Goal: Task Accomplishment & Management: Use online tool/utility

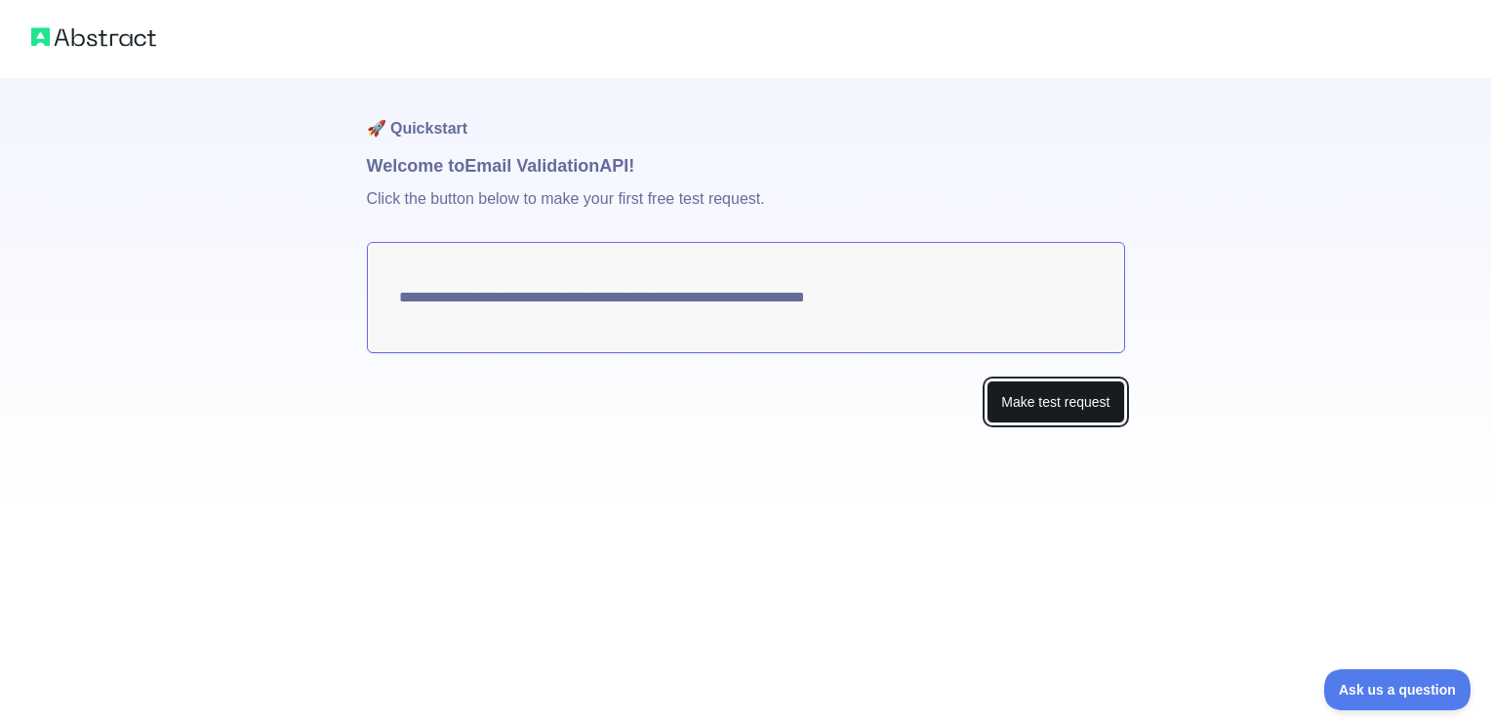
click at [1032, 406] on button "Make test request" at bounding box center [1055, 402] width 138 height 44
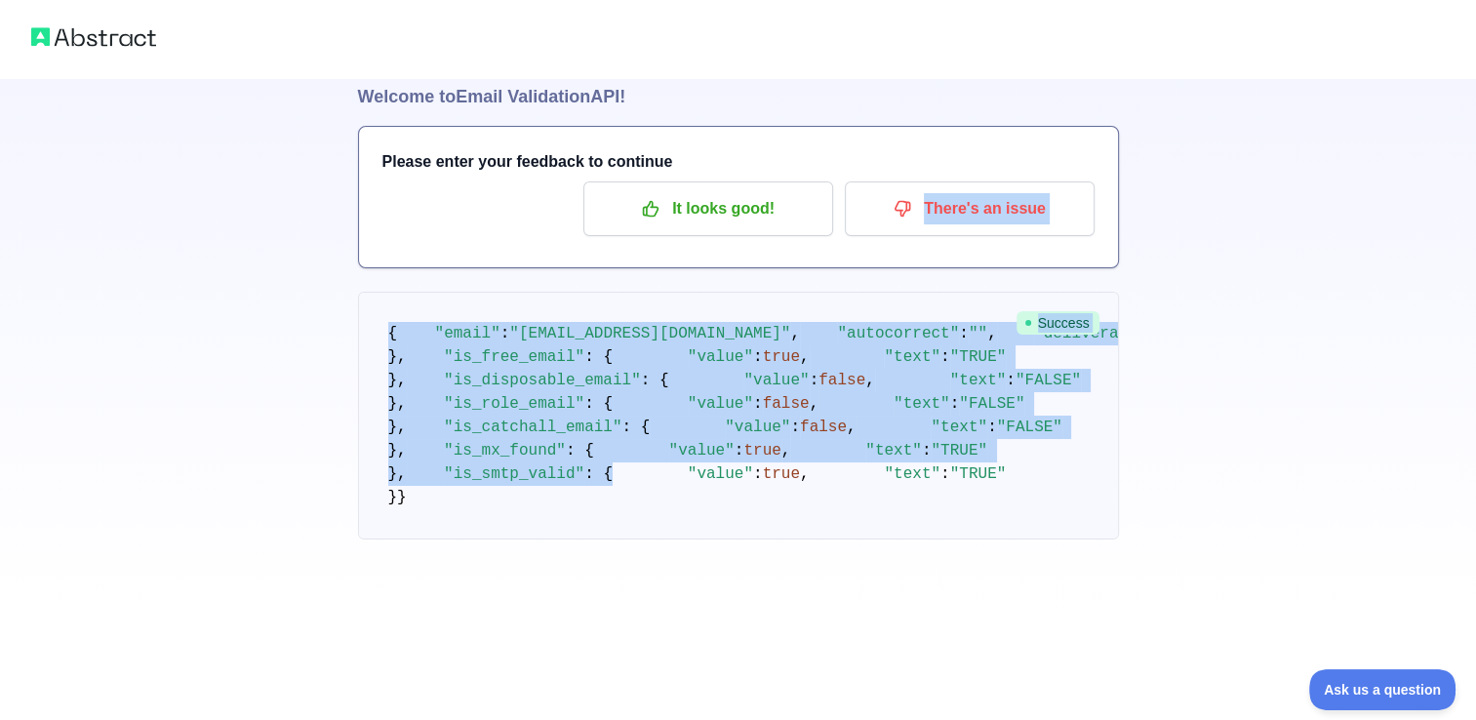
scroll to position [574, 0]
drag, startPoint x: 1473, startPoint y: 270, endPoint x: 1491, endPoint y: 725, distance: 454.9
click at [1476, 651] on html "🚀 Quickstart Welcome to Email Validation API! Please enter your feedback to con…" at bounding box center [738, 291] width 1476 height 720
drag, startPoint x: 1491, startPoint y: 725, endPoint x: 1288, endPoint y: 434, distance: 354.5
click at [1288, 434] on div "🚀 Quickstart Welcome to Email Validation API! Please enter your feedback to con…" at bounding box center [738, 274] width 1476 height 687
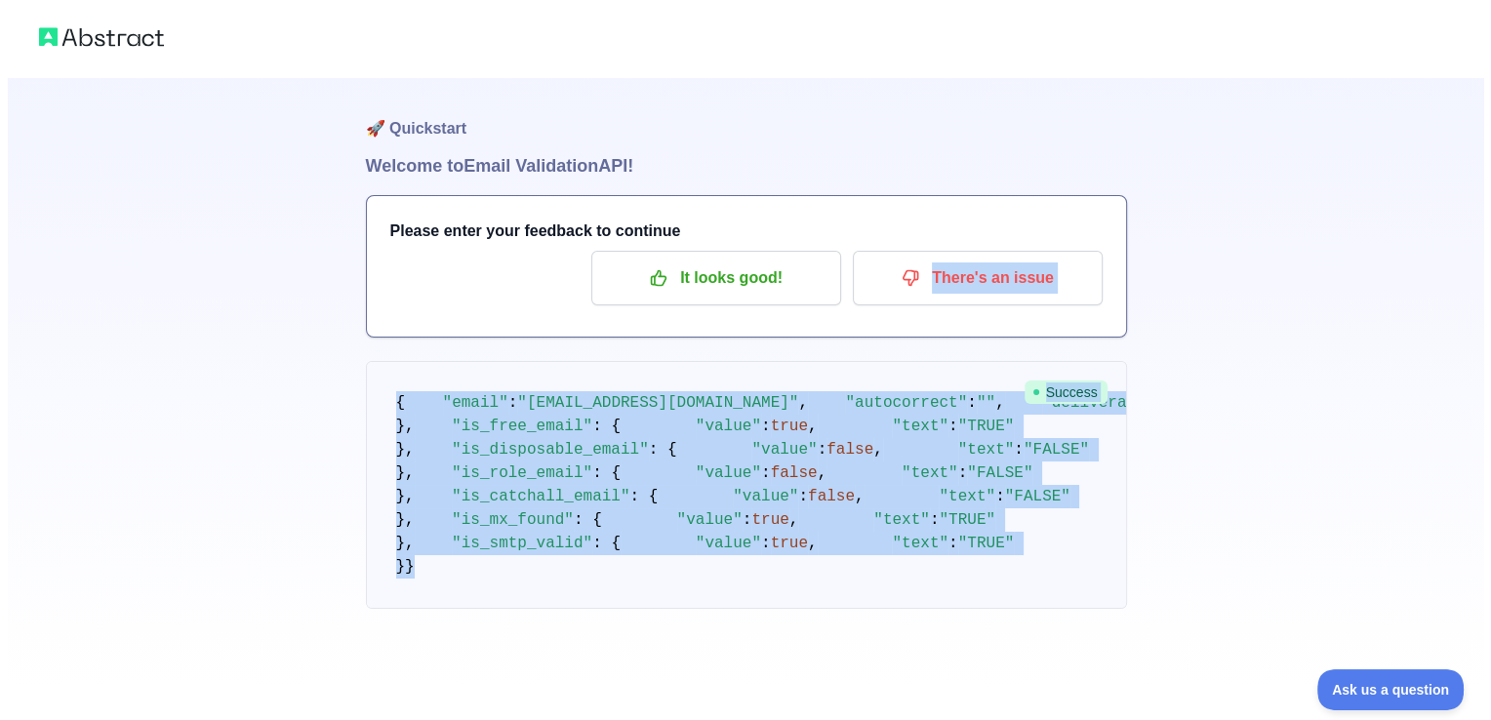
scroll to position [0, 0]
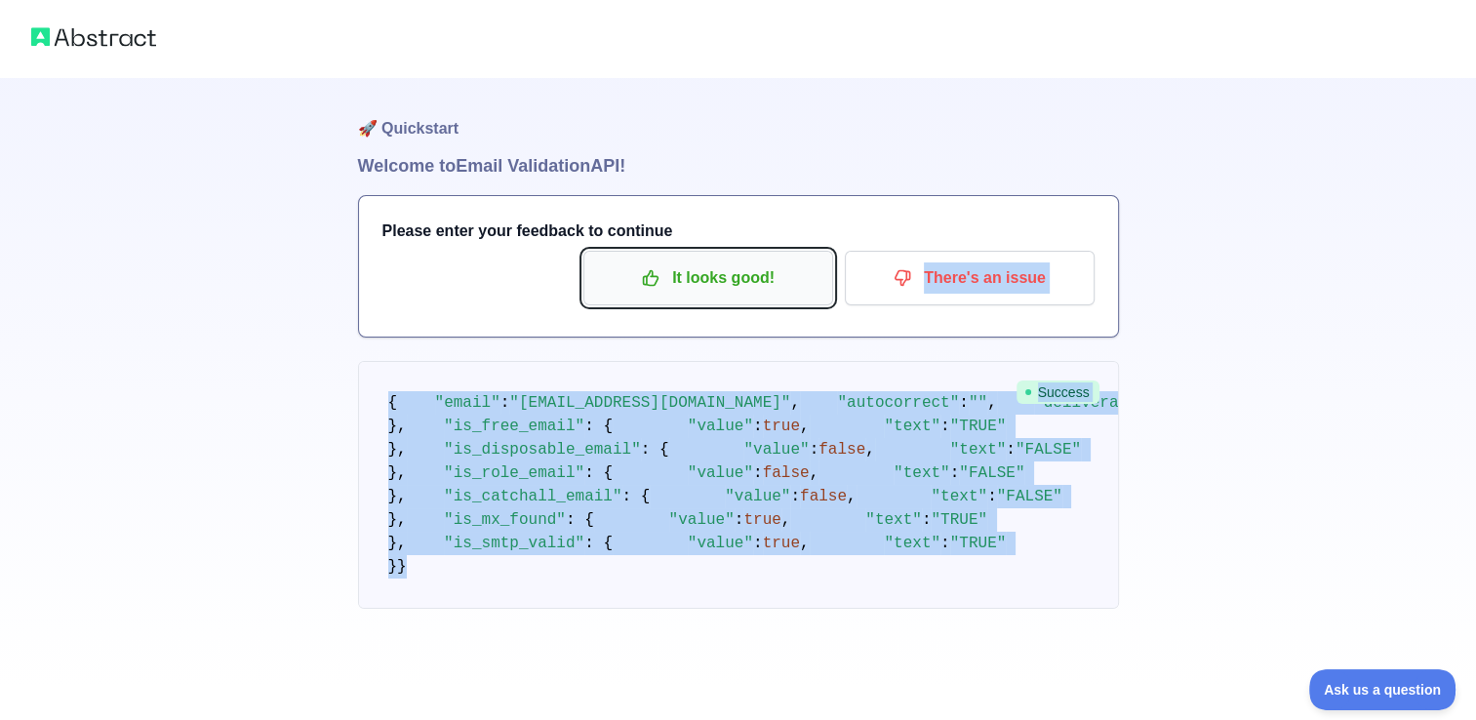
click at [724, 261] on p "It looks good!" at bounding box center [708, 277] width 220 height 33
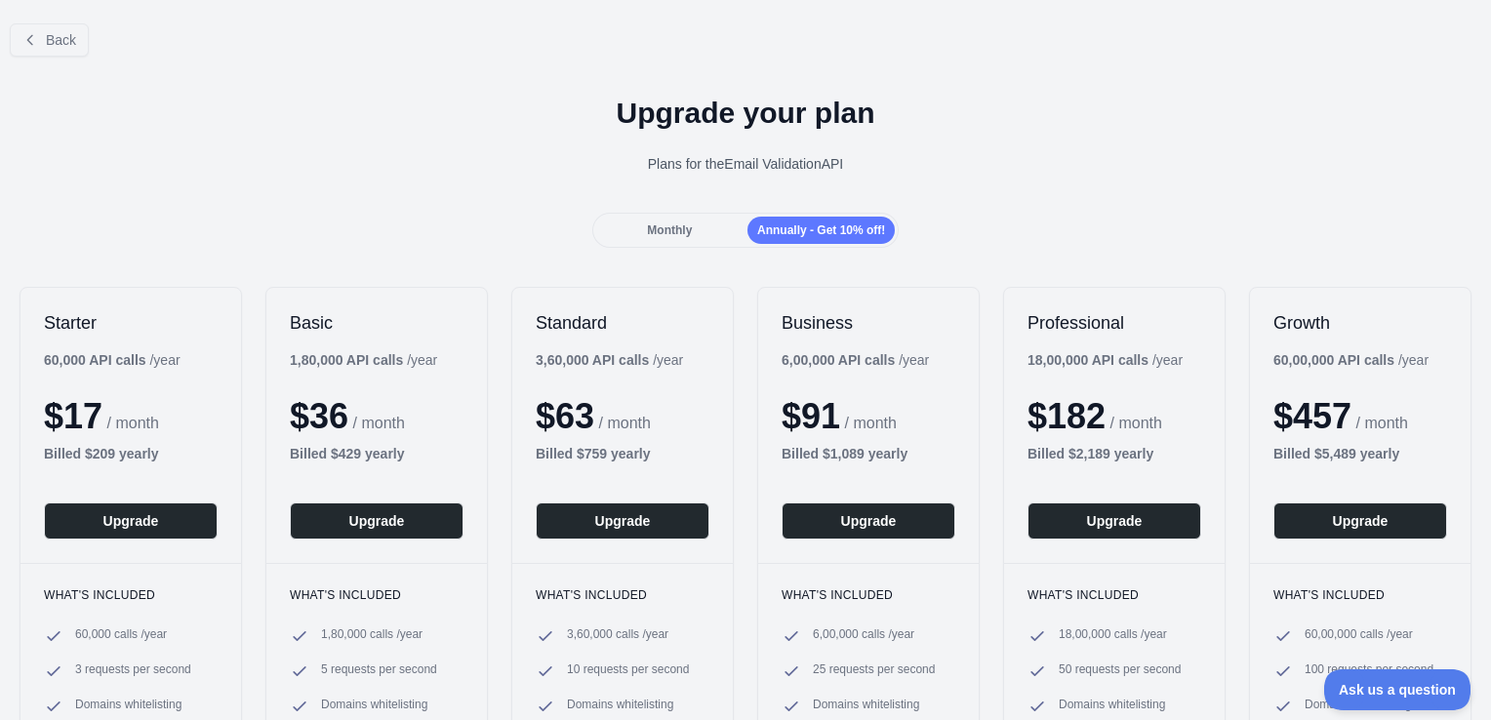
click at [1018, 125] on h1 "Upgrade your plan" at bounding box center [745, 113] width 1459 height 35
drag, startPoint x: 1475, startPoint y: 162, endPoint x: 1494, endPoint y: 371, distance: 209.6
click at [1490, 371] on html "Open sidebar Open sidebar ... ... ... Invite users View notifications Open user…" at bounding box center [745, 360] width 1491 height 720
click at [1217, 256] on div "Back Upgrade your plan Plans for the Email Validation API Monthly Annually - Ge…" at bounding box center [745, 447] width 1491 height 878
click at [659, 223] on span "Monthly" at bounding box center [669, 230] width 45 height 14
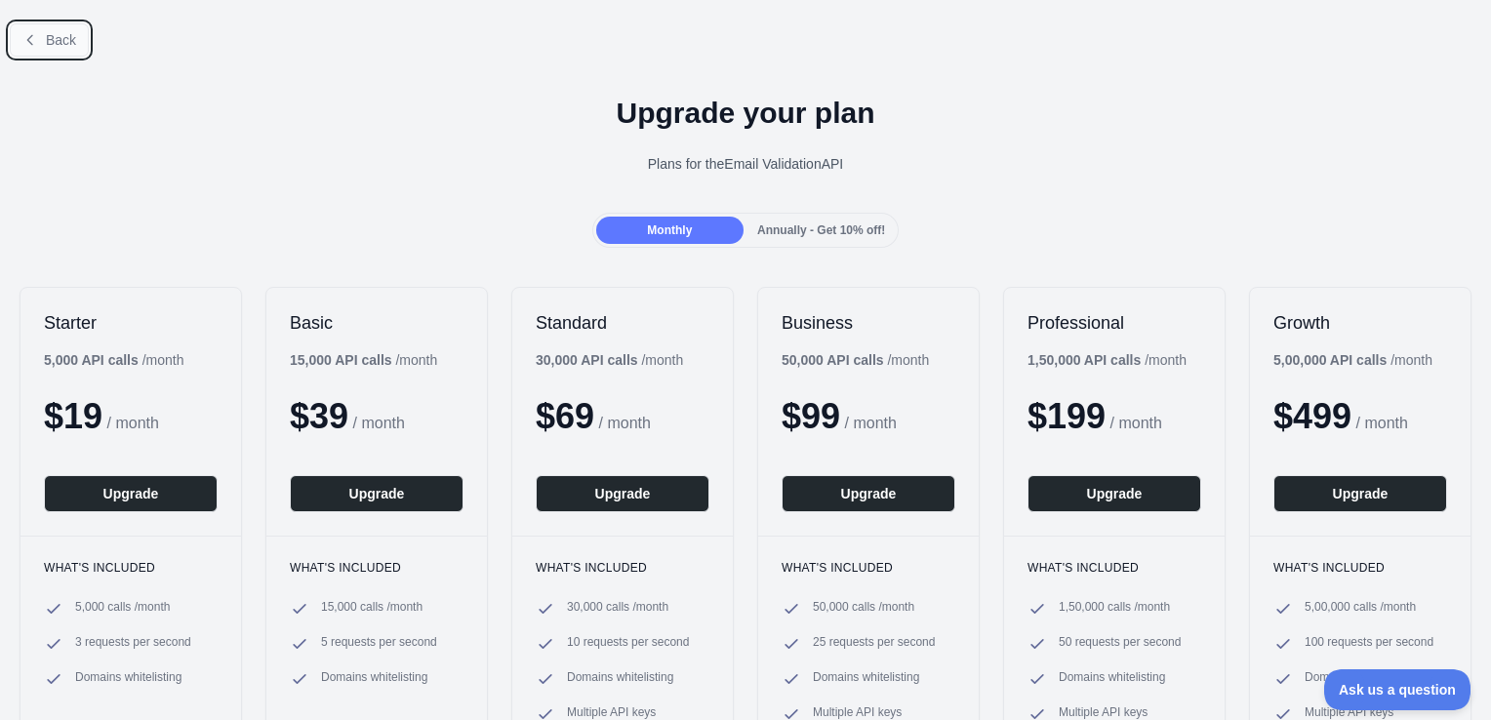
click at [58, 38] on span "Back" at bounding box center [61, 40] width 30 height 16
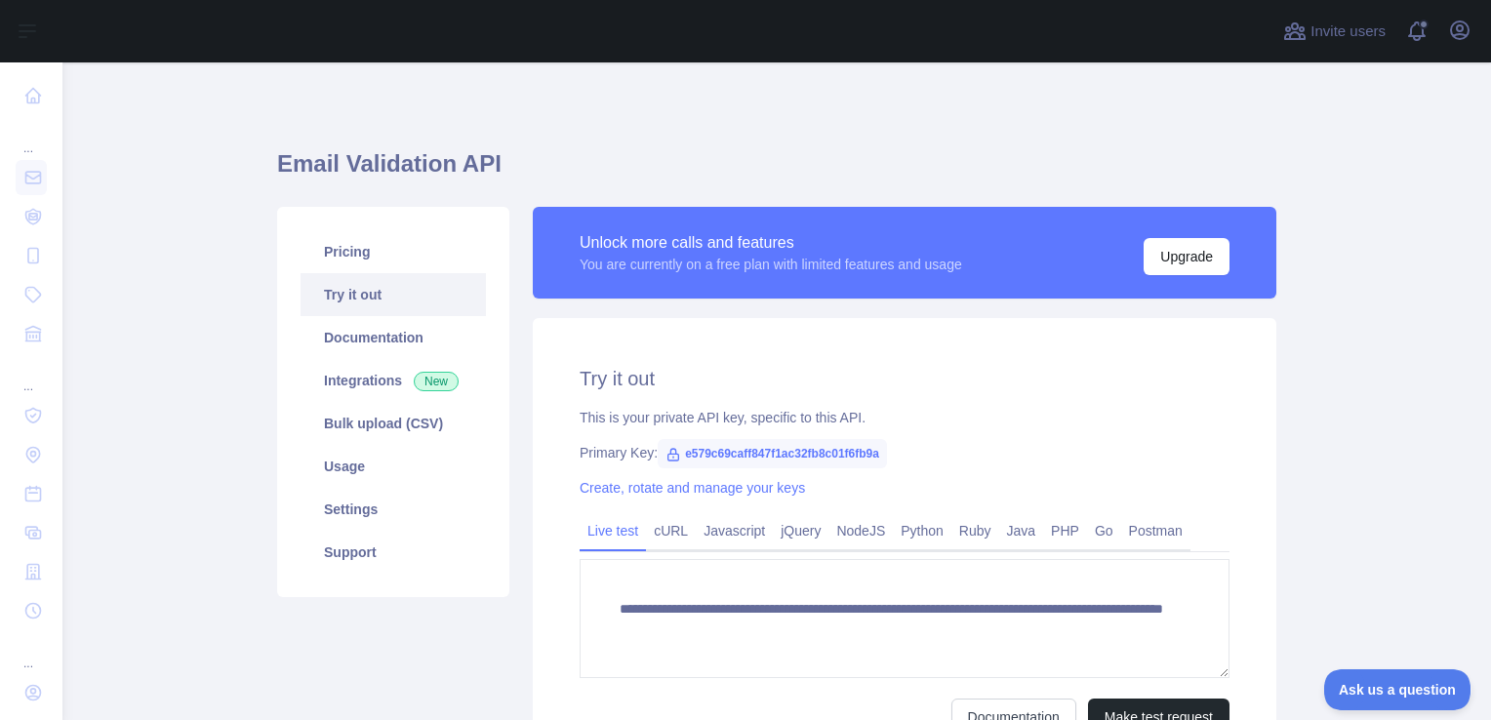
click at [1444, 382] on main "**********" at bounding box center [776, 391] width 1428 height 658
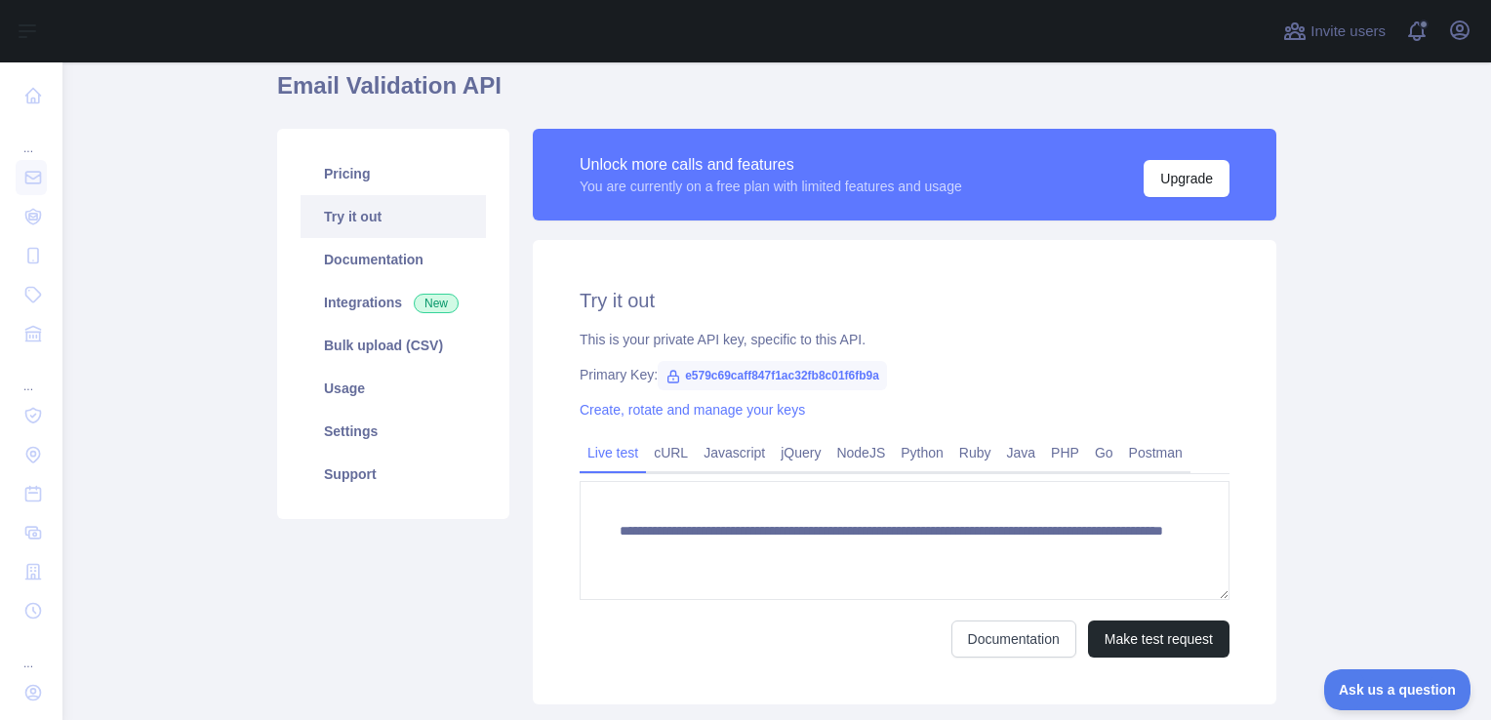
scroll to position [117, 0]
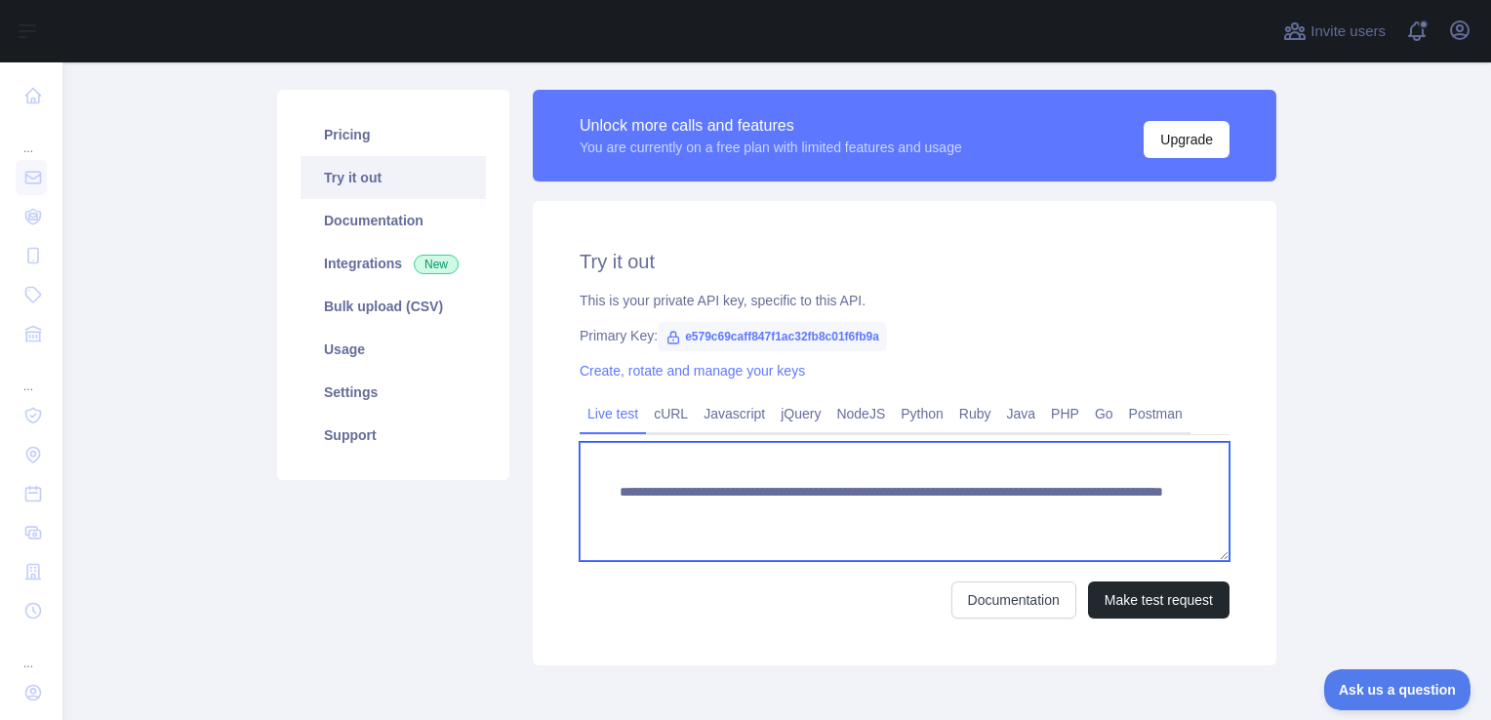
click at [992, 512] on textarea "**********" at bounding box center [904, 501] width 650 height 119
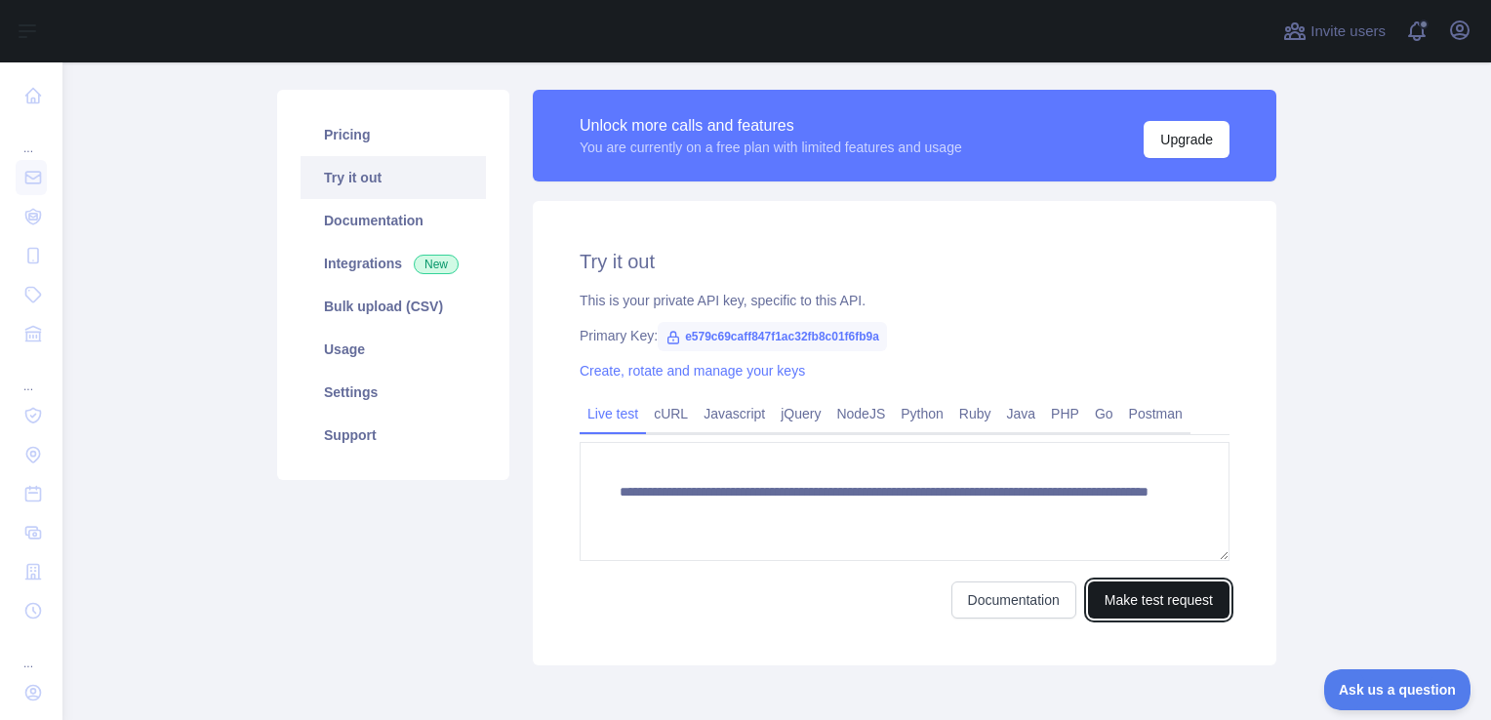
click at [1167, 611] on button "Make test request" at bounding box center [1158, 599] width 141 height 37
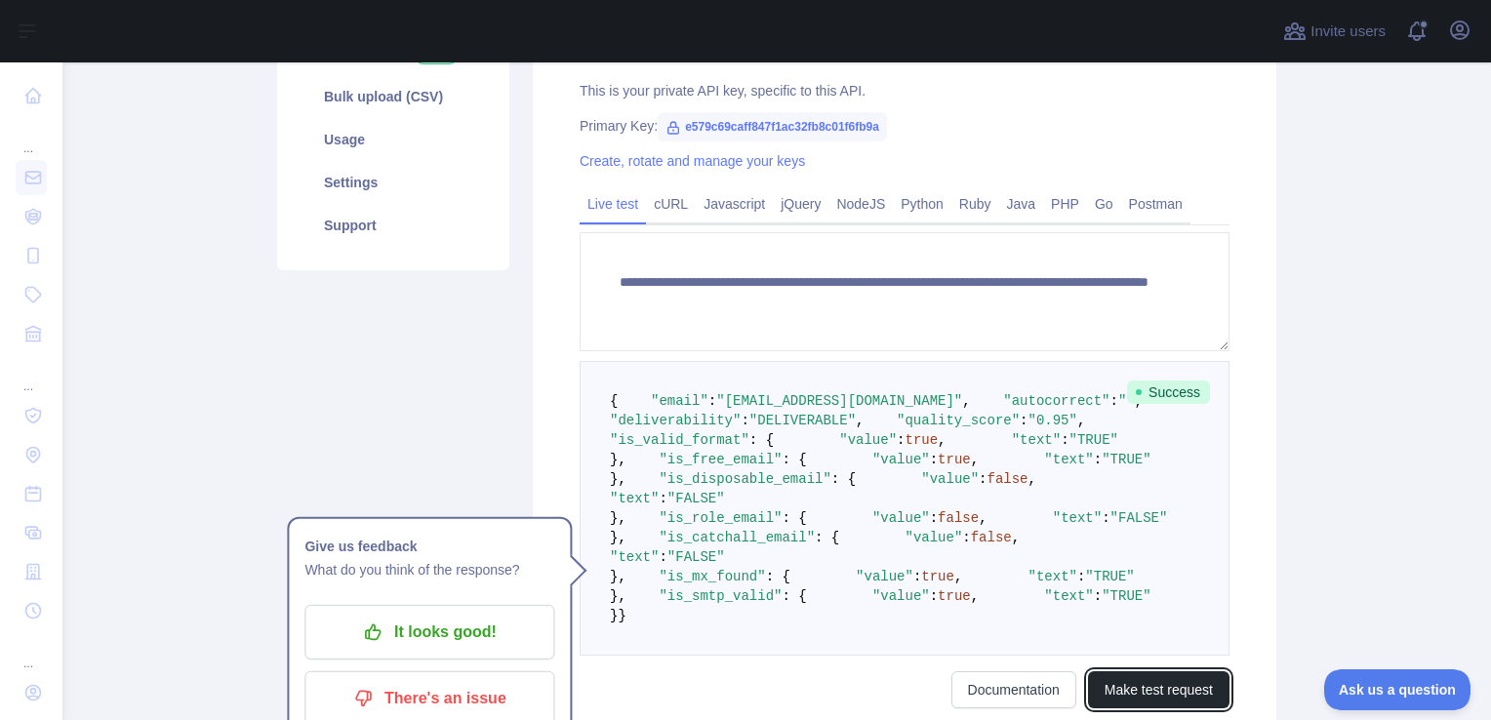
scroll to position [304, 0]
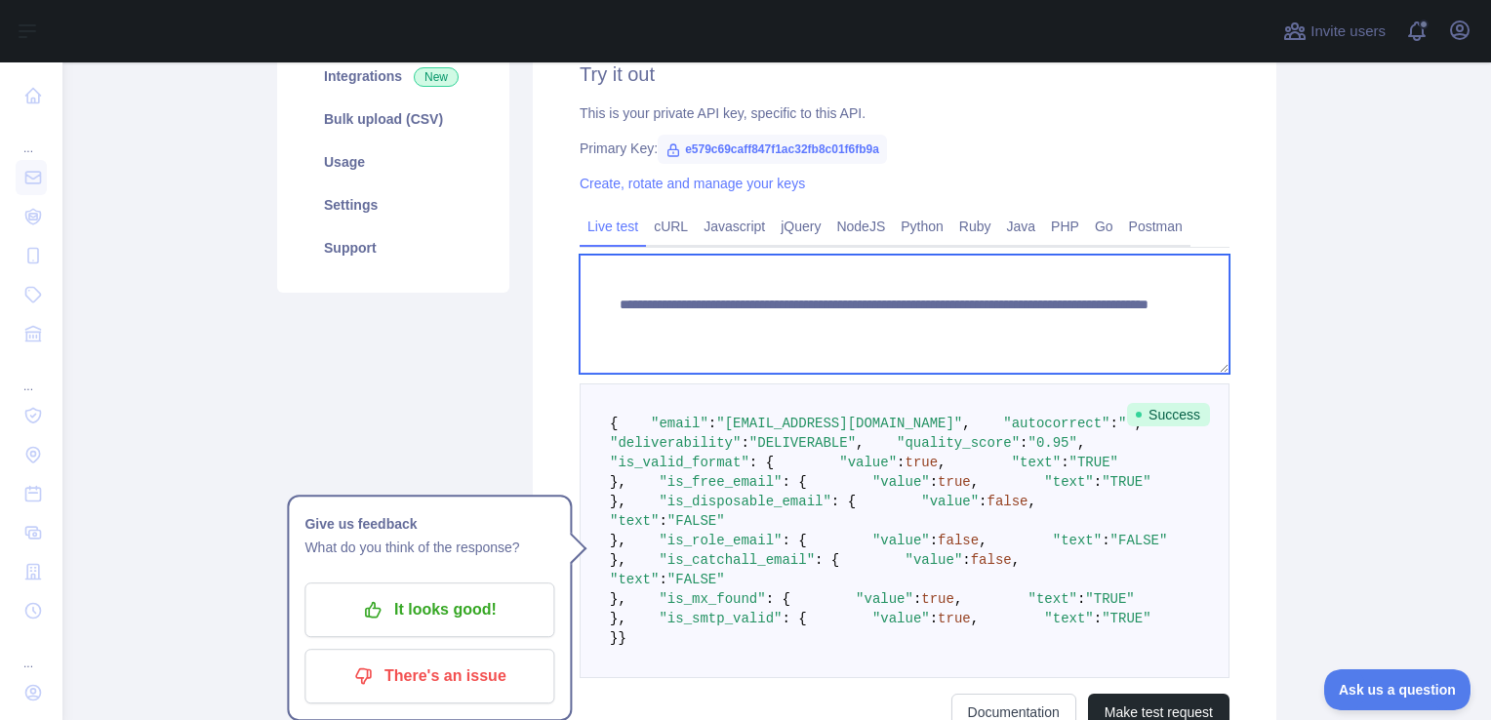
click at [975, 329] on textarea "**********" at bounding box center [904, 314] width 650 height 119
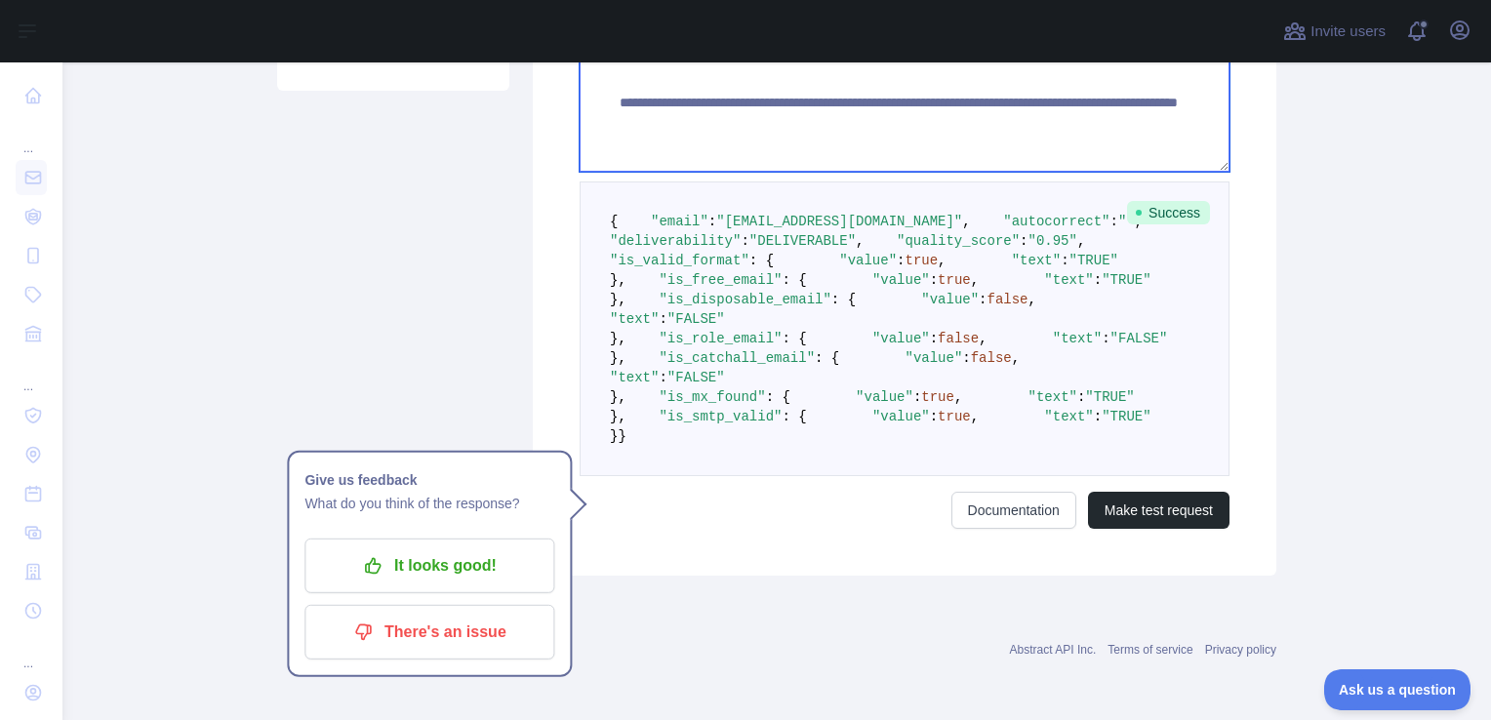
scroll to position [933, 0]
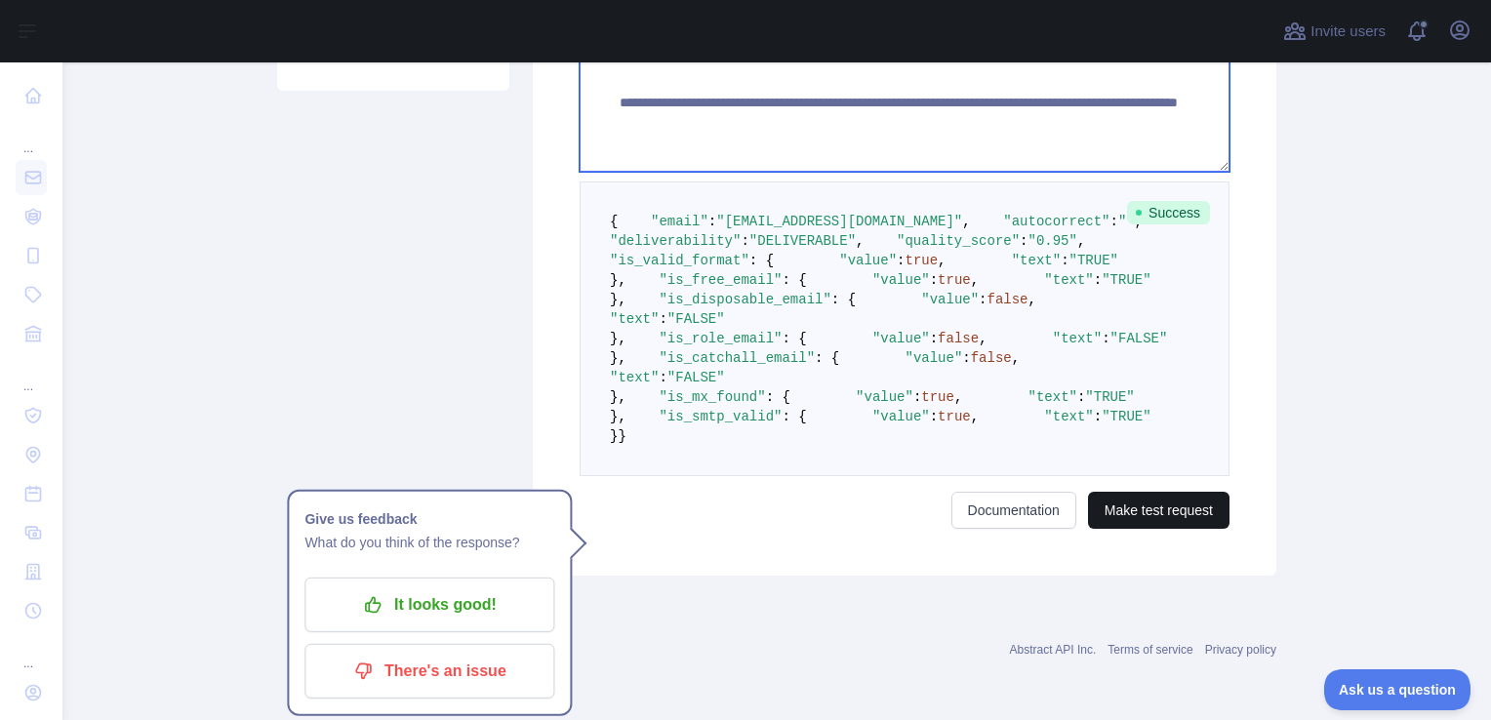
type textarea "**********"
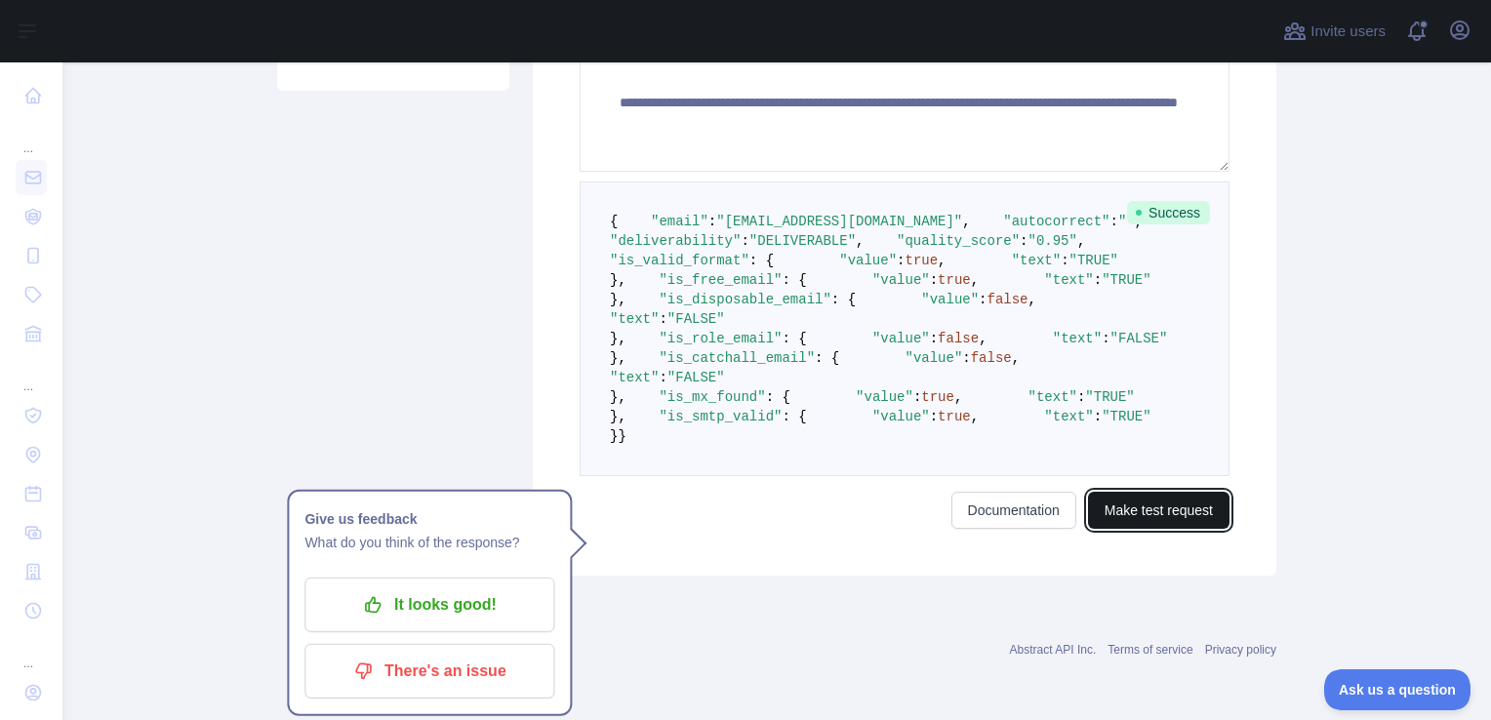
click at [1156, 515] on button "Make test request" at bounding box center [1158, 510] width 141 height 37
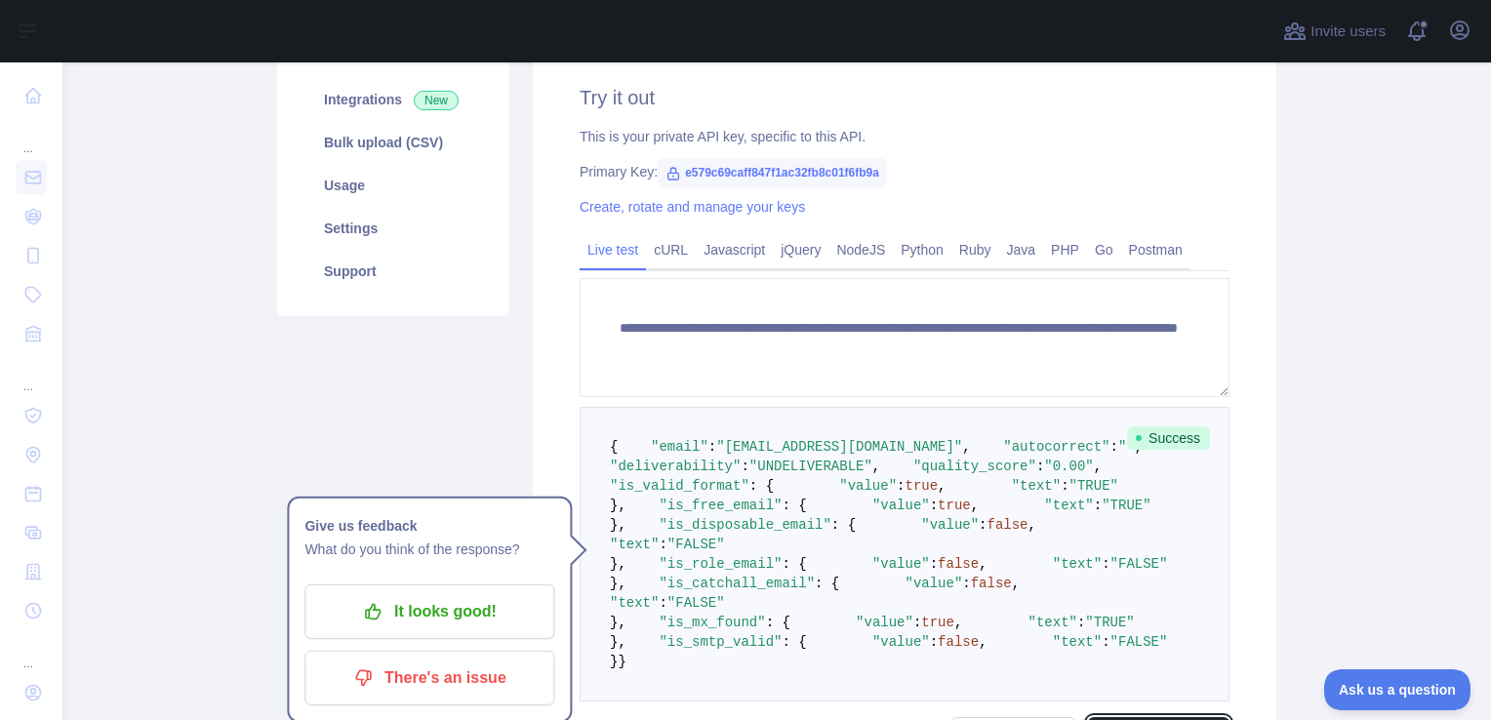
scroll to position [277, 0]
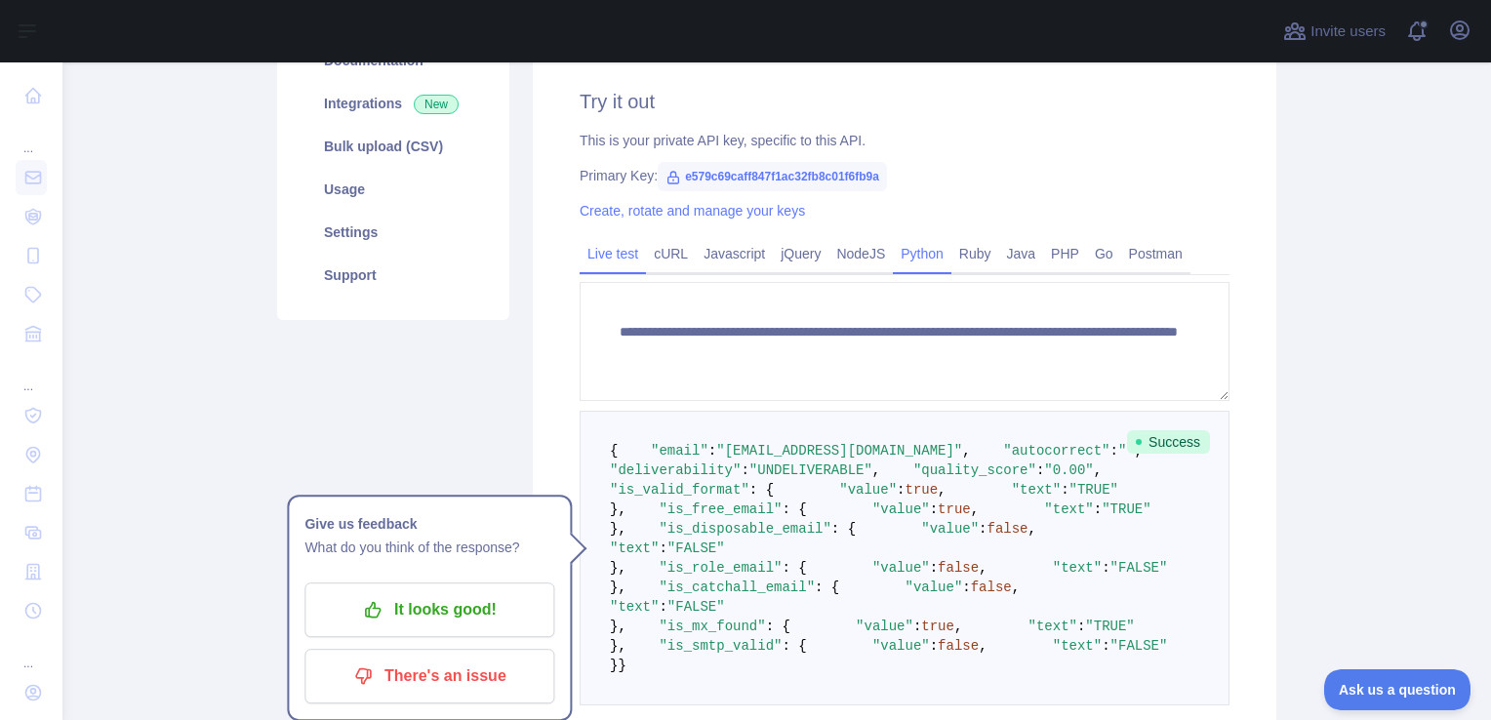
click at [912, 259] on link "Python" at bounding box center [922, 253] width 59 height 31
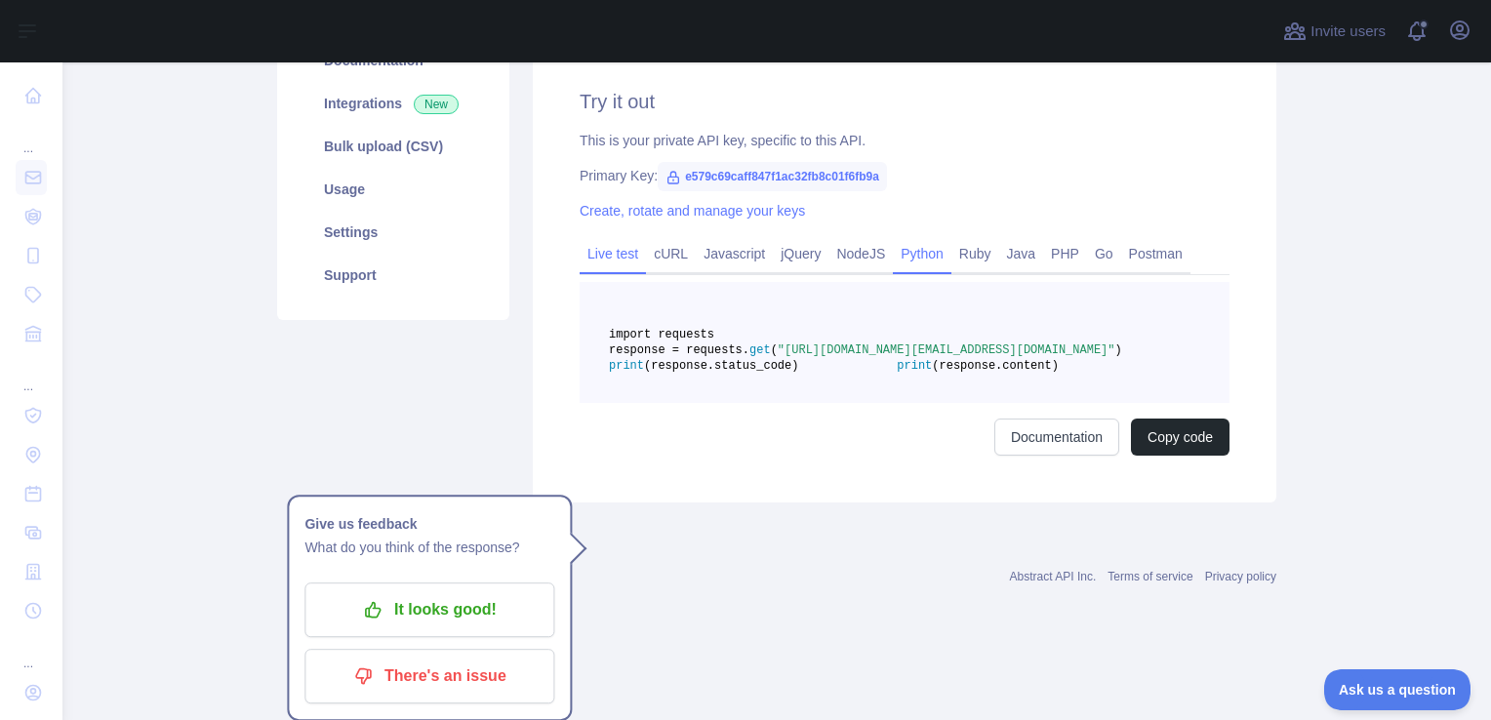
click at [597, 248] on link "Live test" at bounding box center [612, 253] width 66 height 31
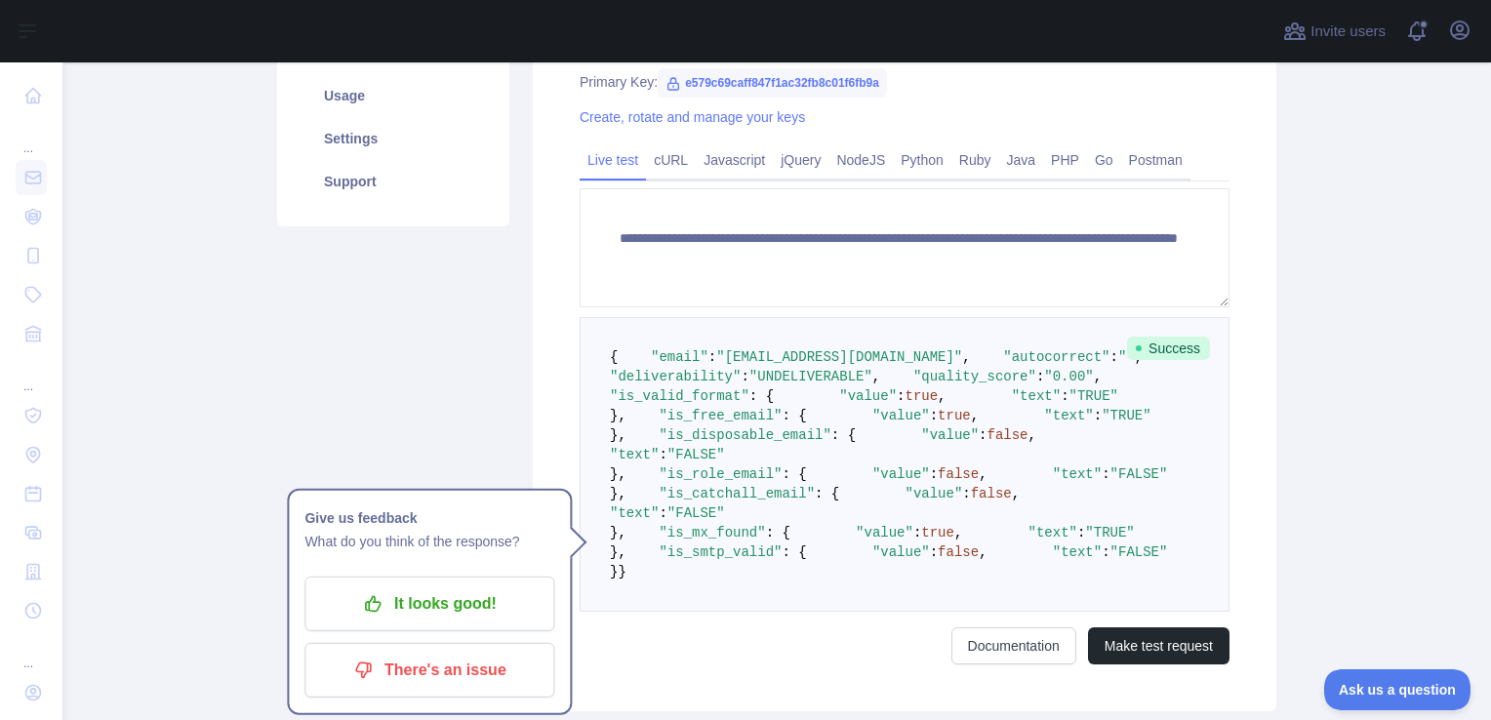
scroll to position [363, 0]
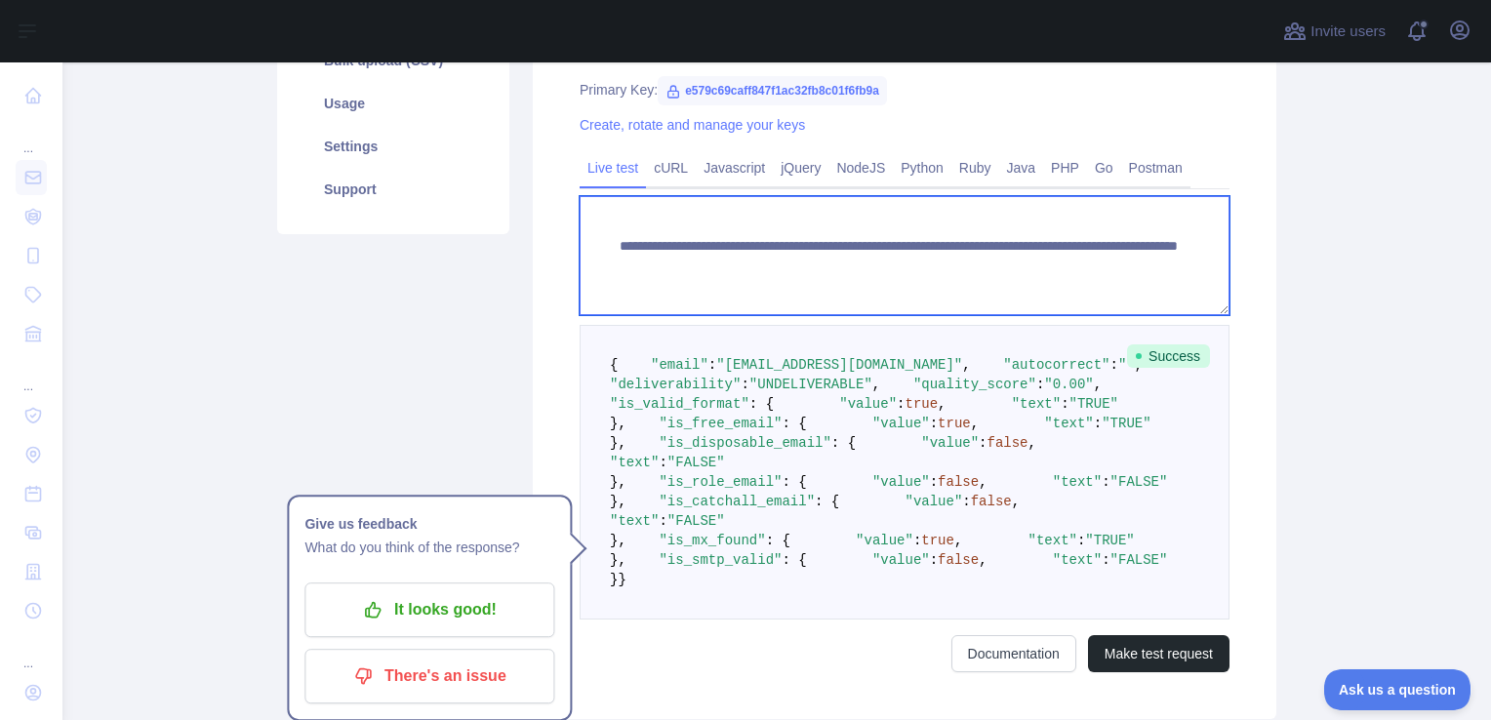
click at [1023, 267] on textarea "**********" at bounding box center [904, 255] width 650 height 119
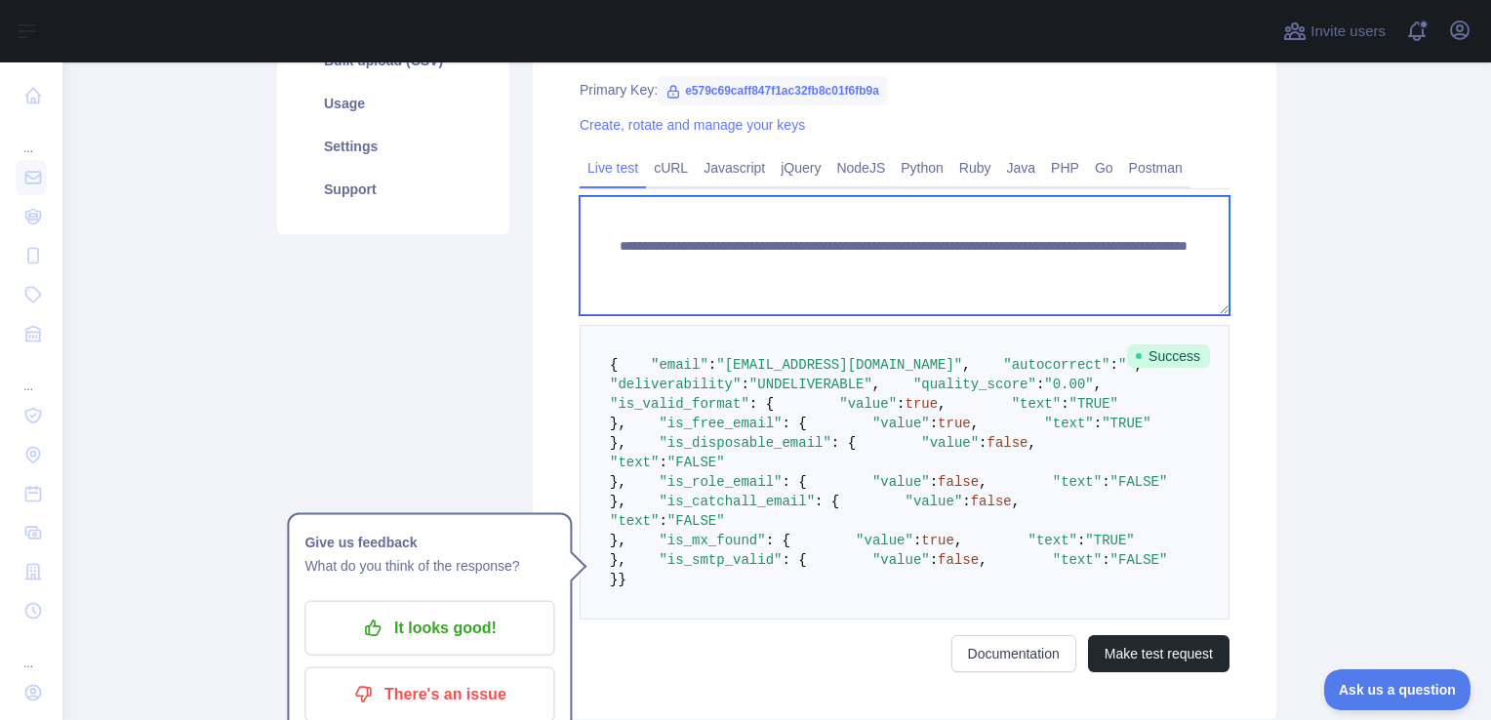
scroll to position [933, 0]
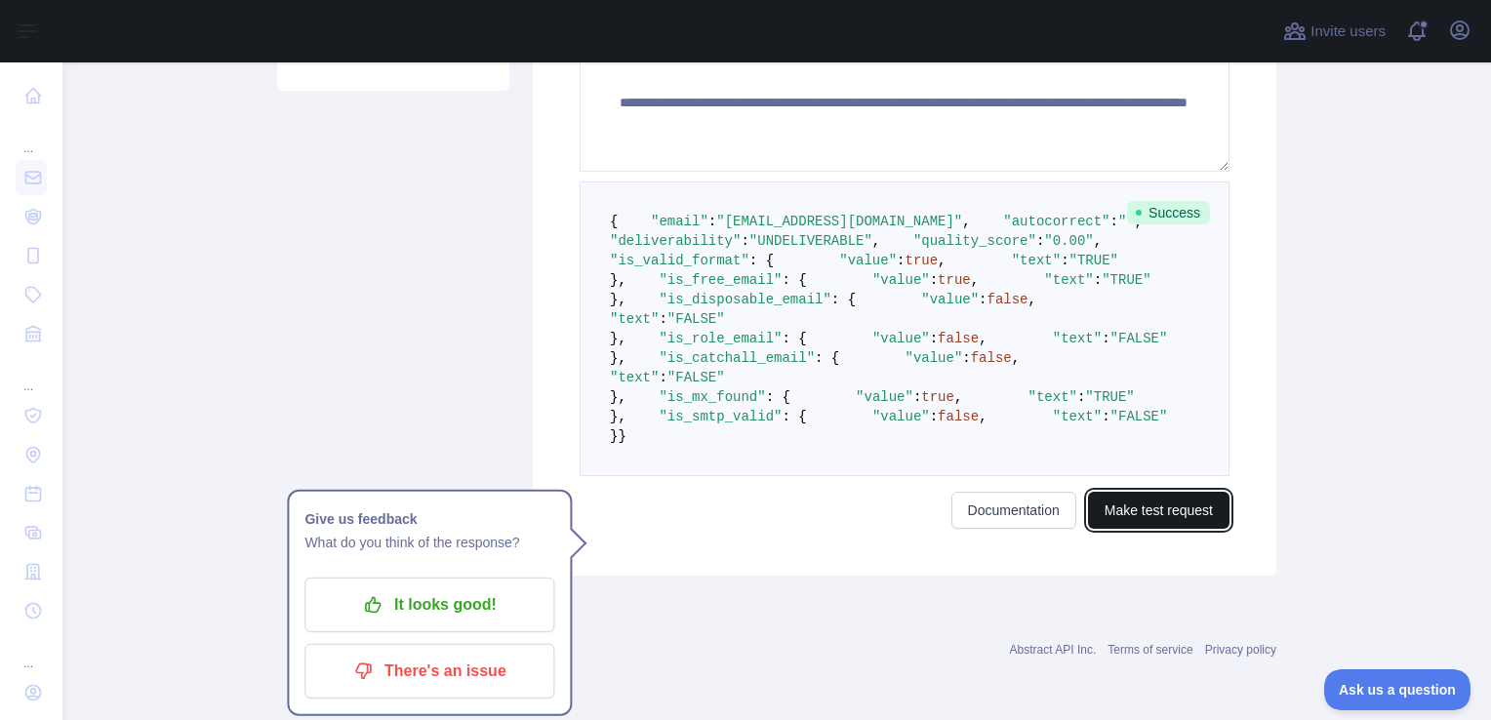
click at [1143, 509] on button "Make test request" at bounding box center [1158, 510] width 141 height 37
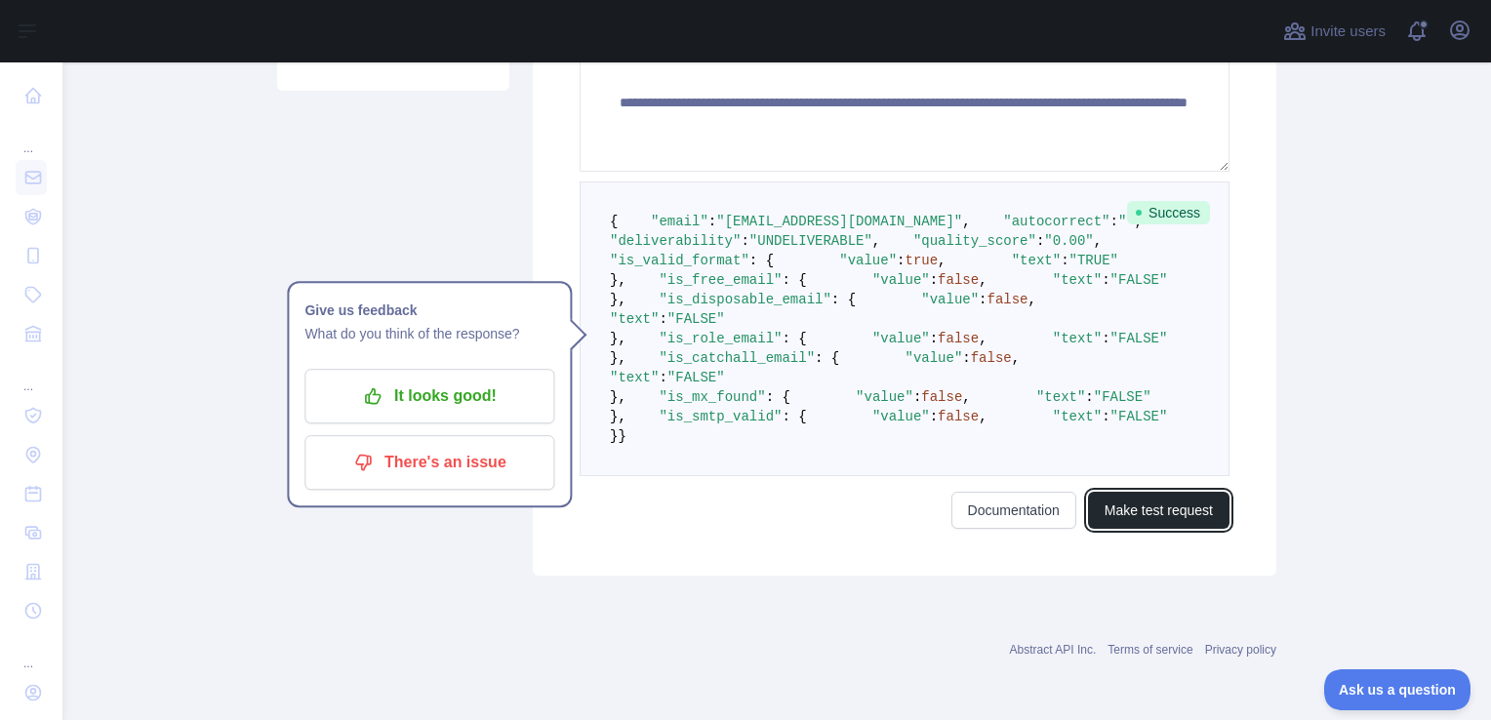
scroll to position [0, 0]
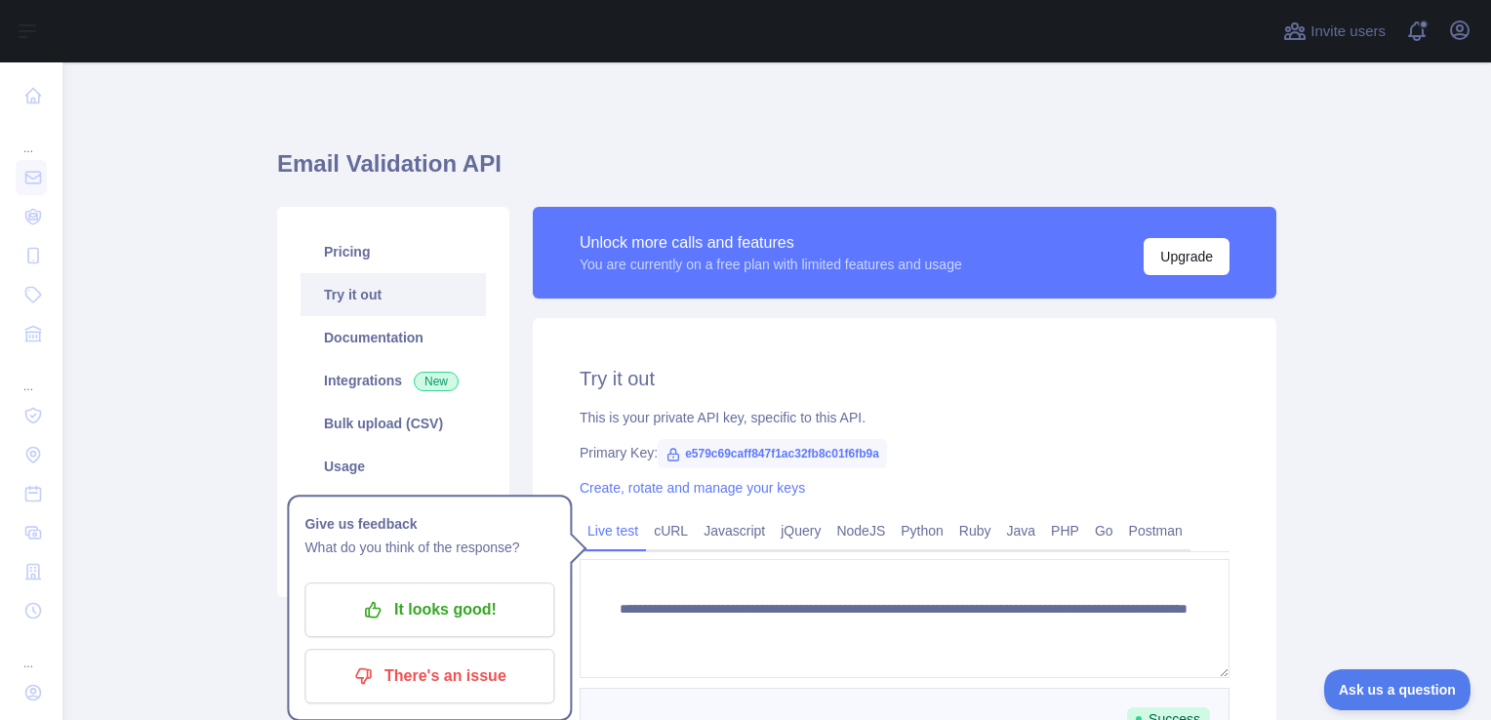
click at [1175, 440] on div "**********" at bounding box center [904, 700] width 743 height 764
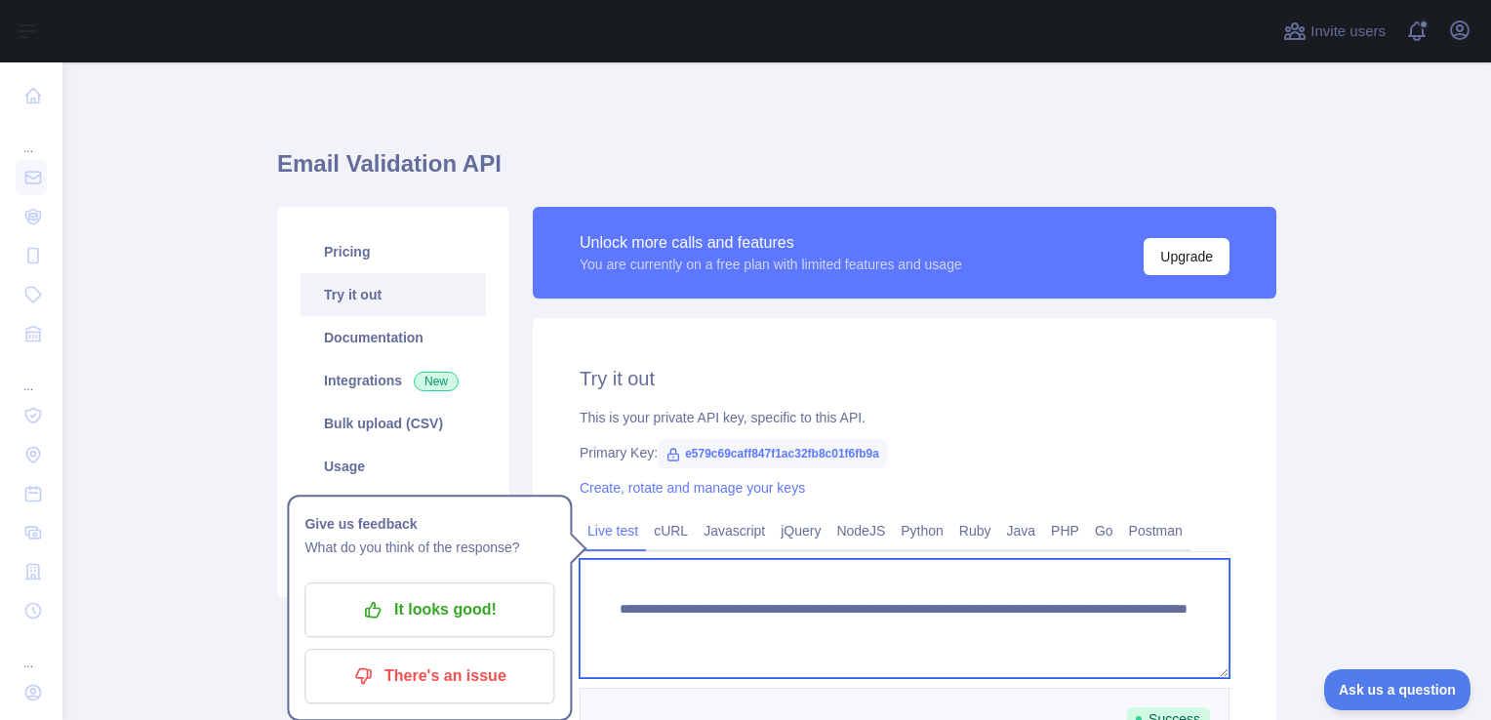
click at [1077, 626] on textarea "**********" at bounding box center [904, 618] width 650 height 119
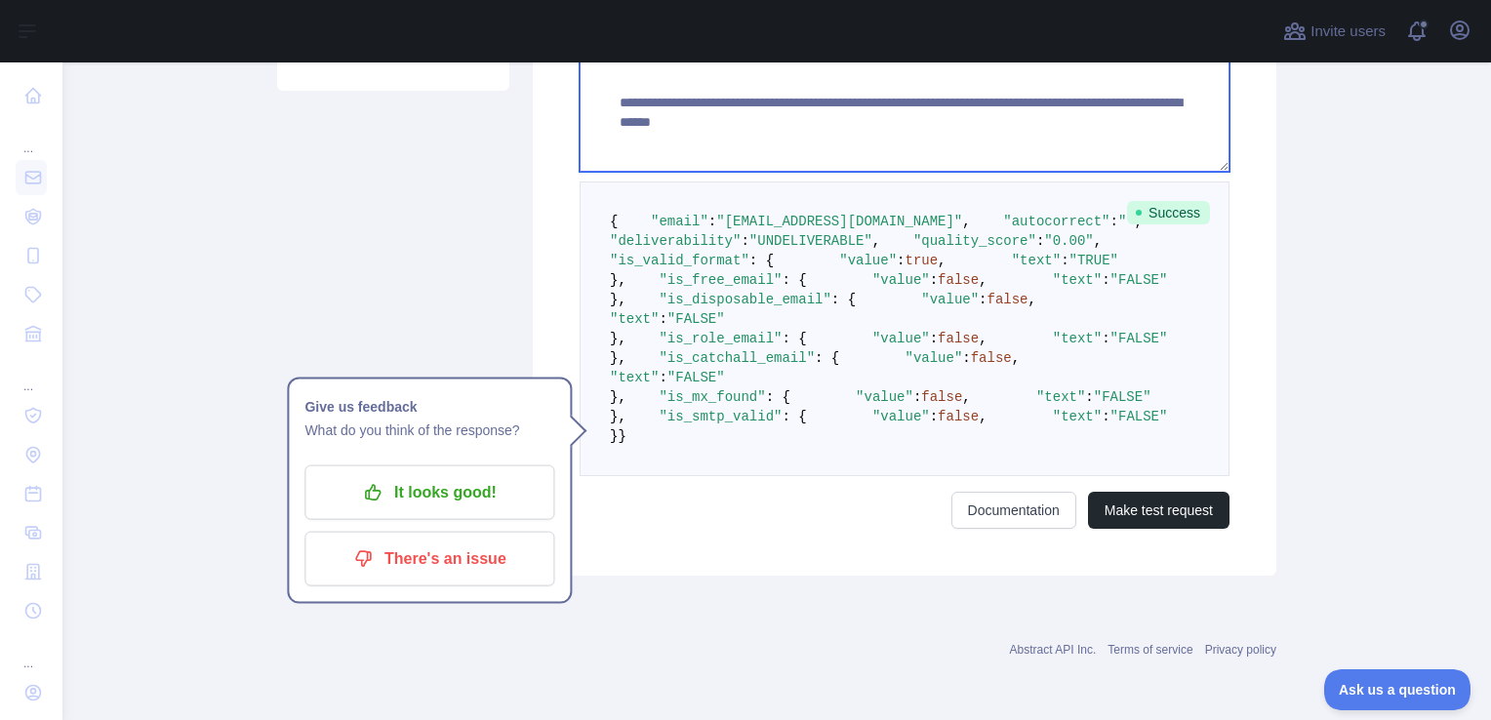
scroll to position [933, 0]
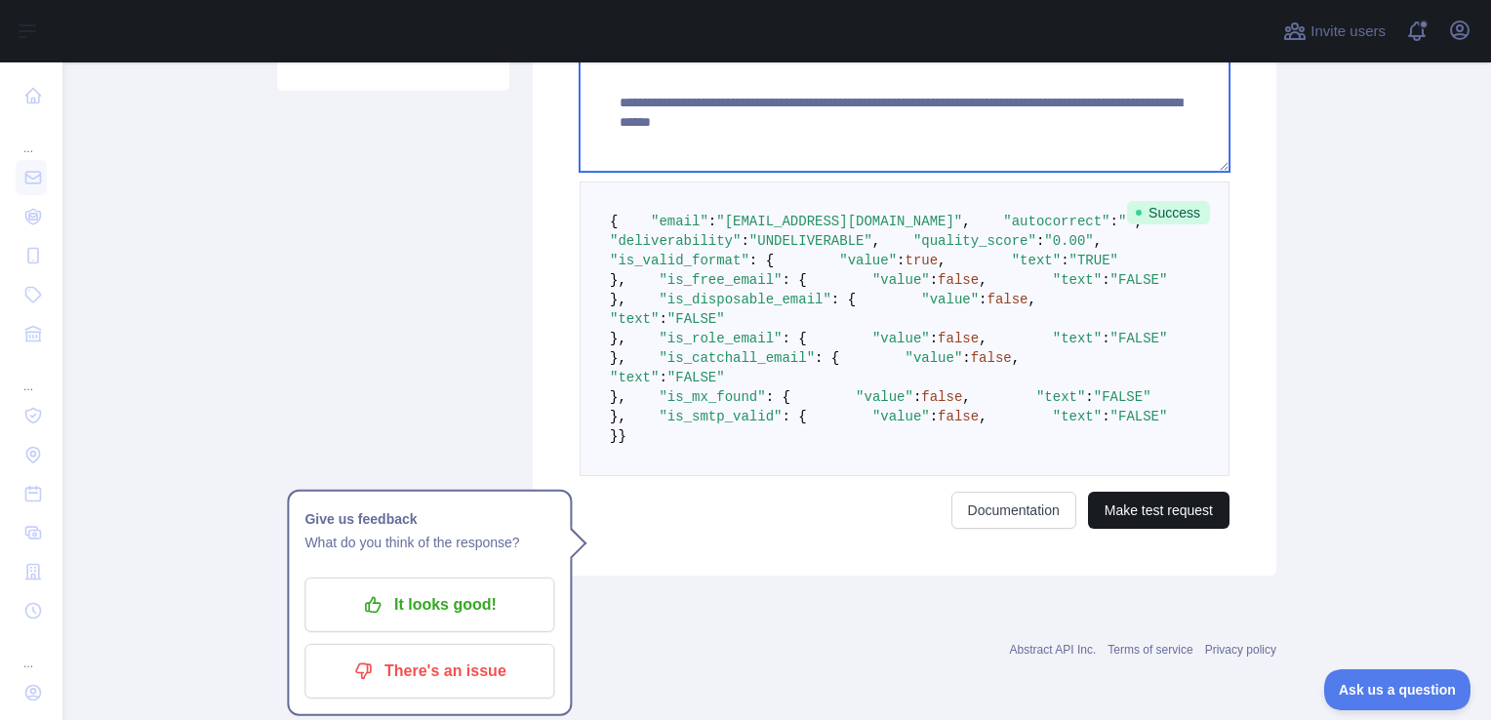
type textarea "**********"
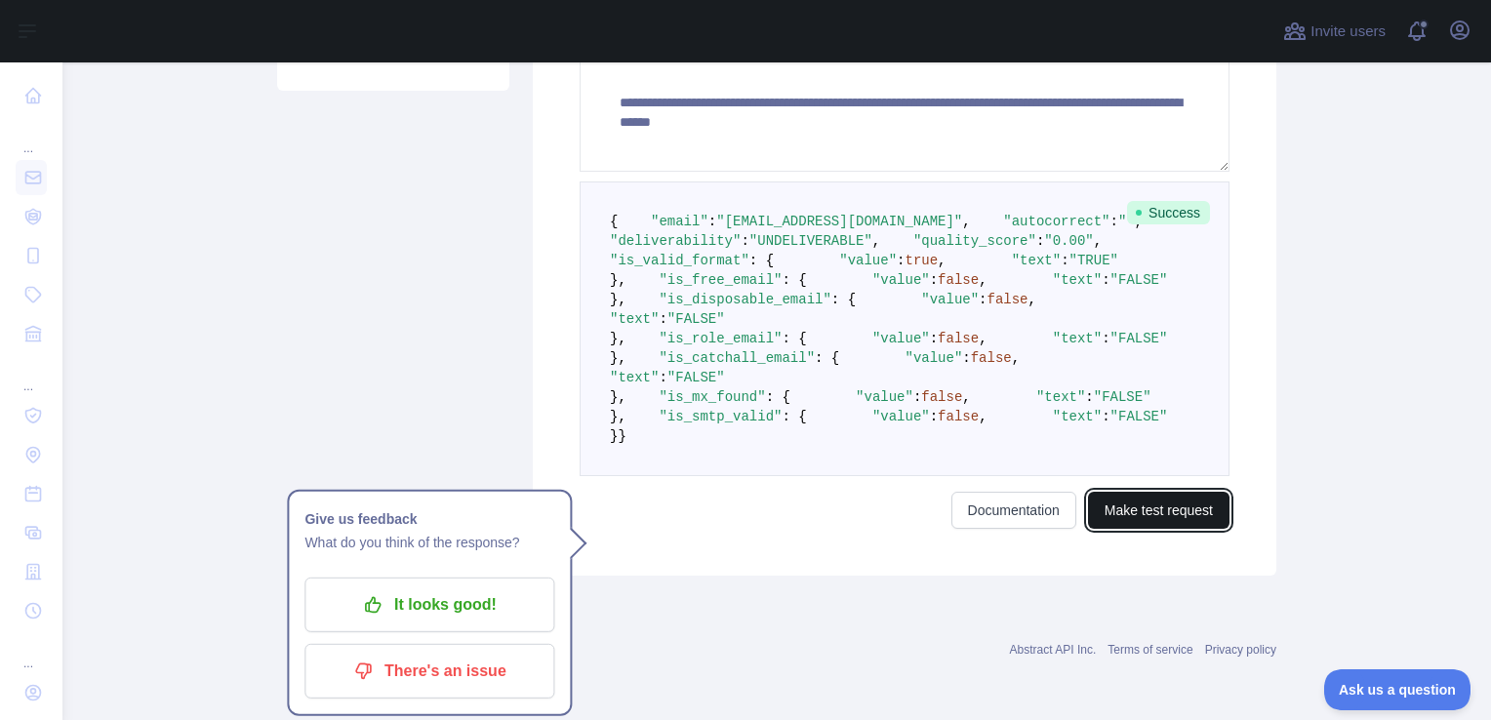
click at [1128, 497] on button "Make test request" at bounding box center [1158, 510] width 141 height 37
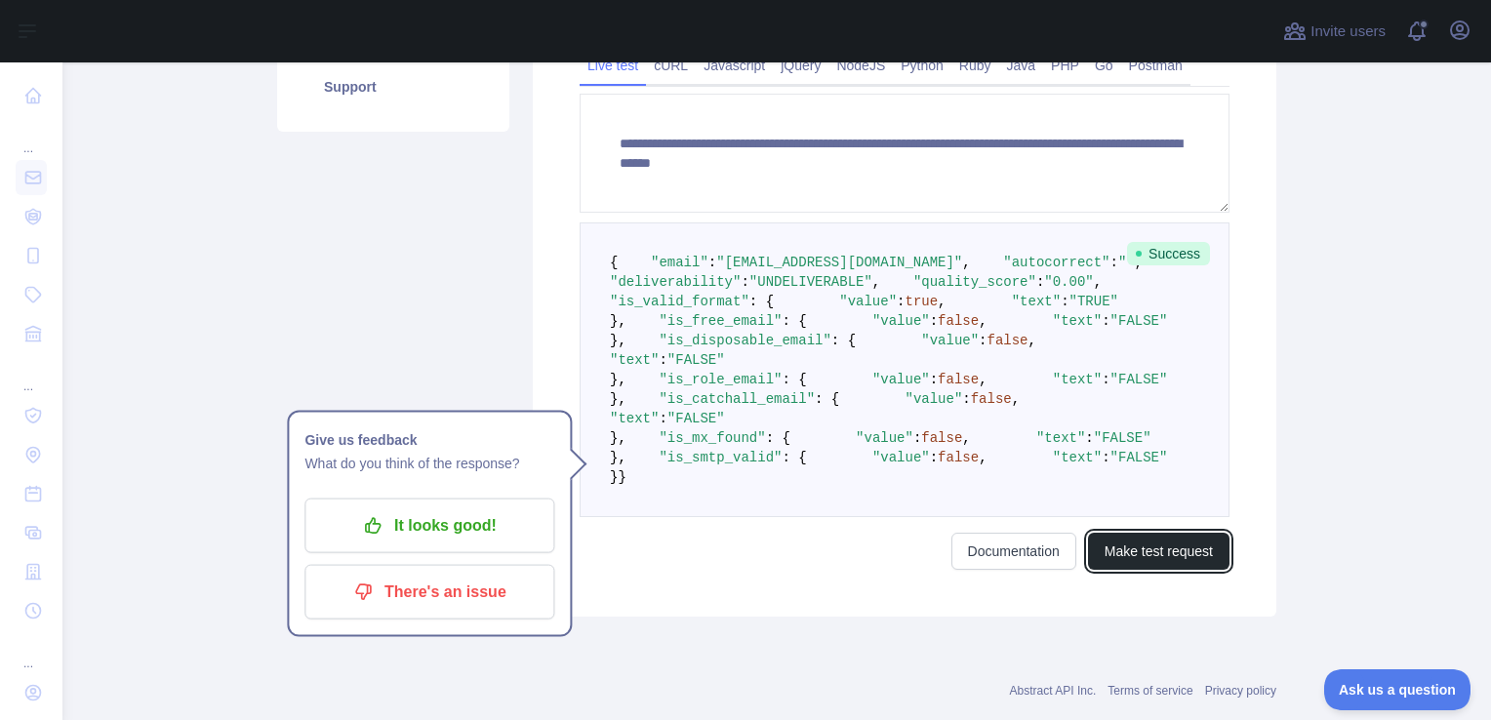
scroll to position [457, 0]
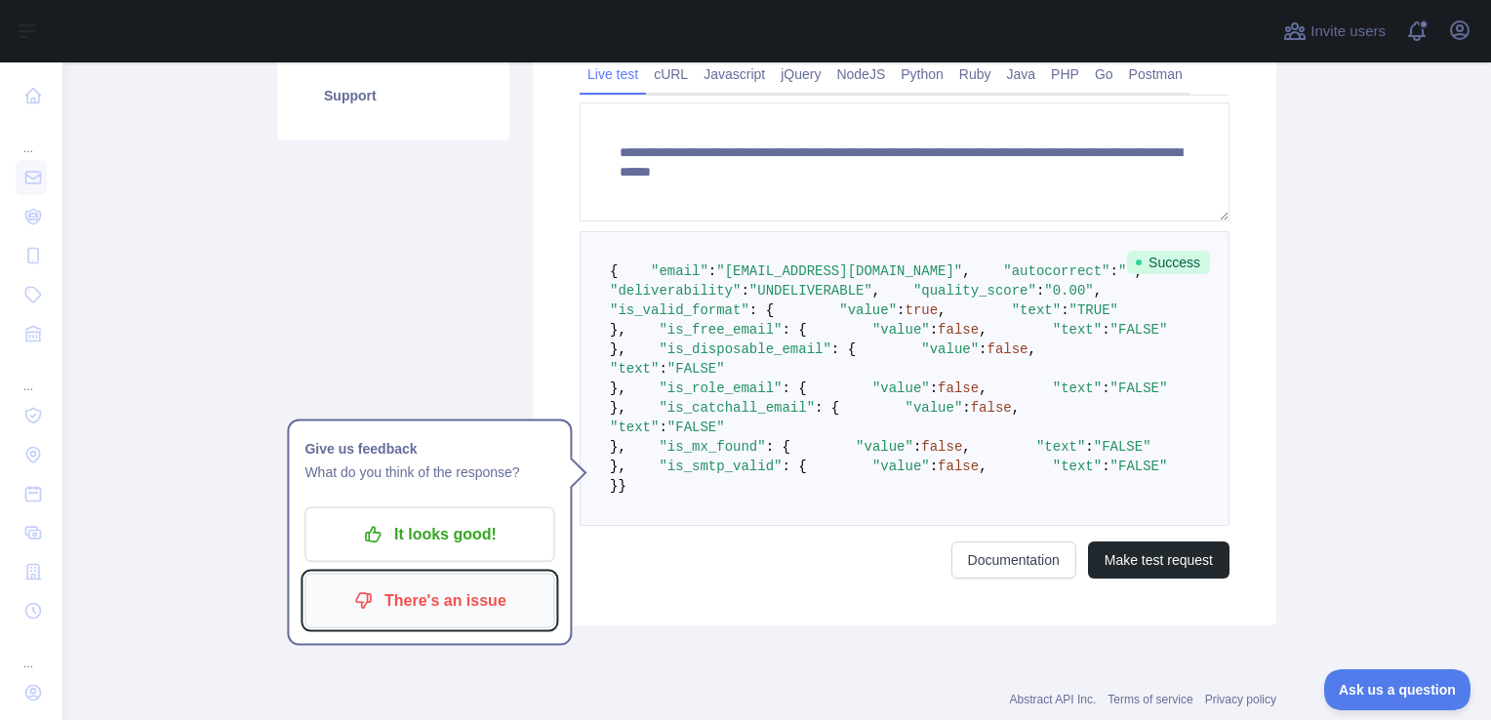
click at [398, 615] on p "There's an issue" at bounding box center [429, 600] width 220 height 33
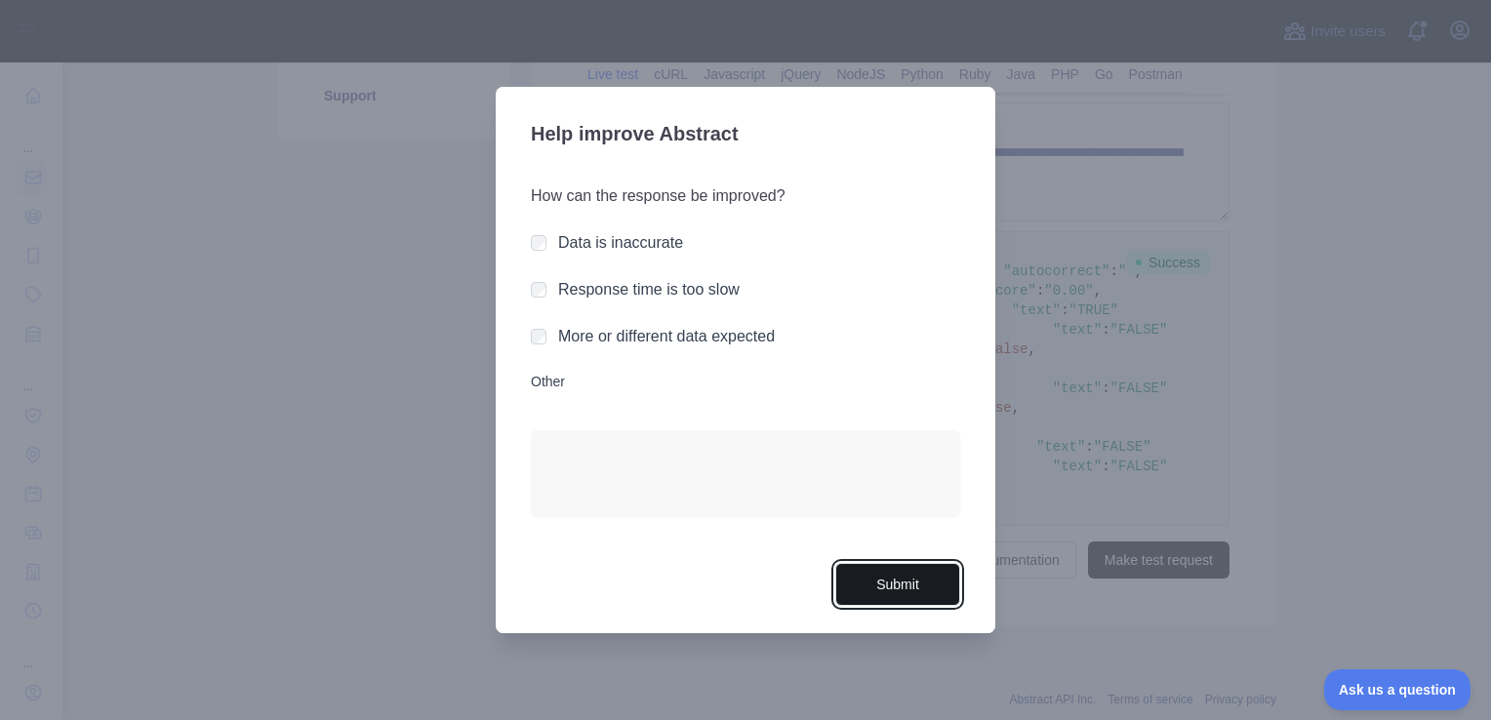
click at [918, 572] on button "Submit" at bounding box center [897, 585] width 125 height 44
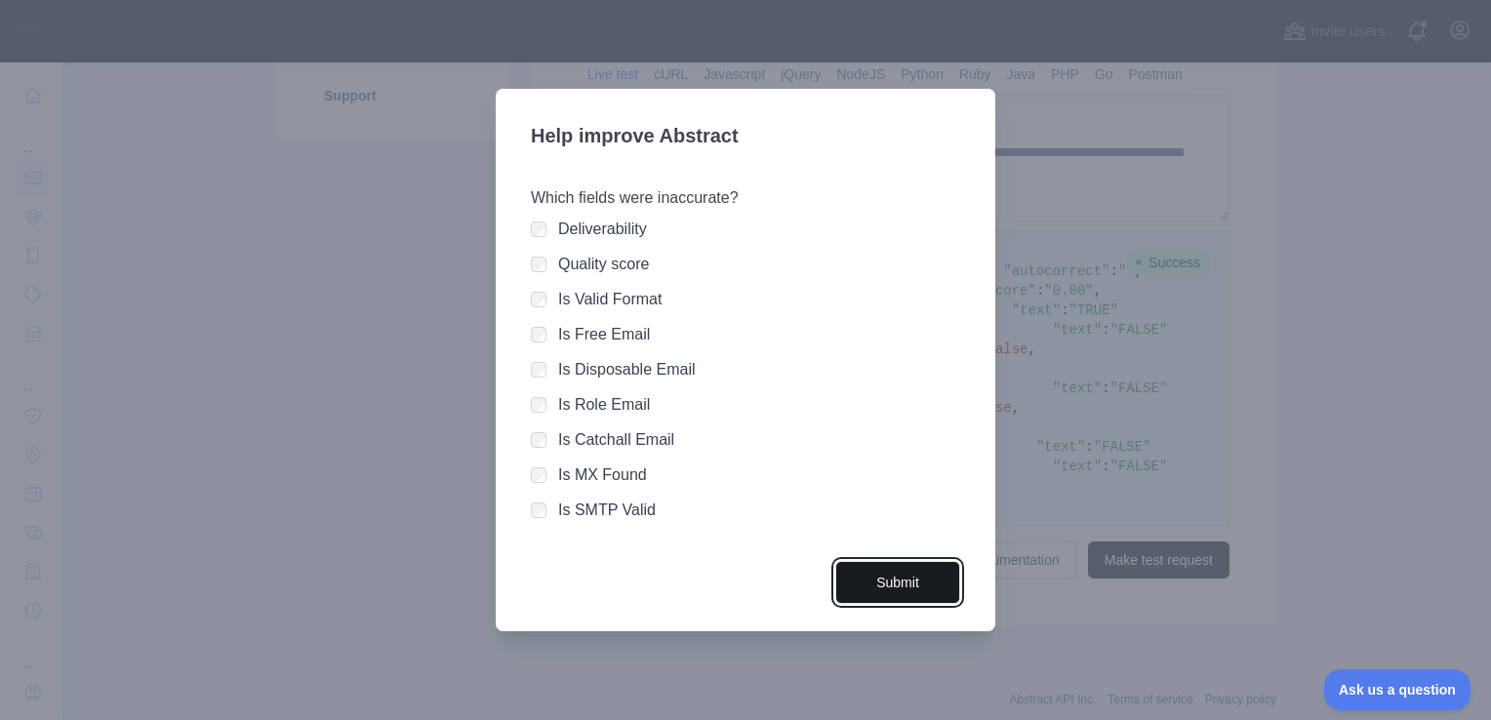
click at [917, 591] on button "Submit" at bounding box center [897, 583] width 125 height 44
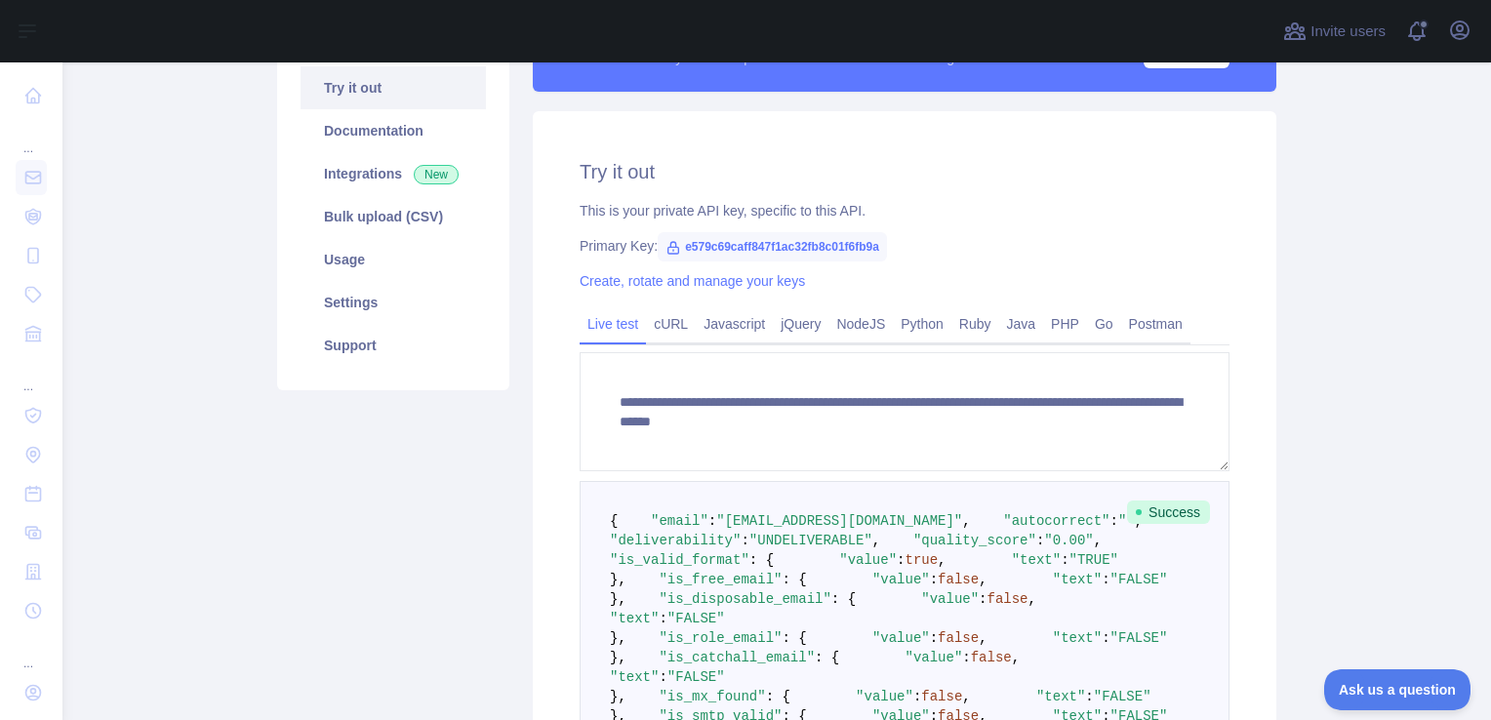
scroll to position [210, 0]
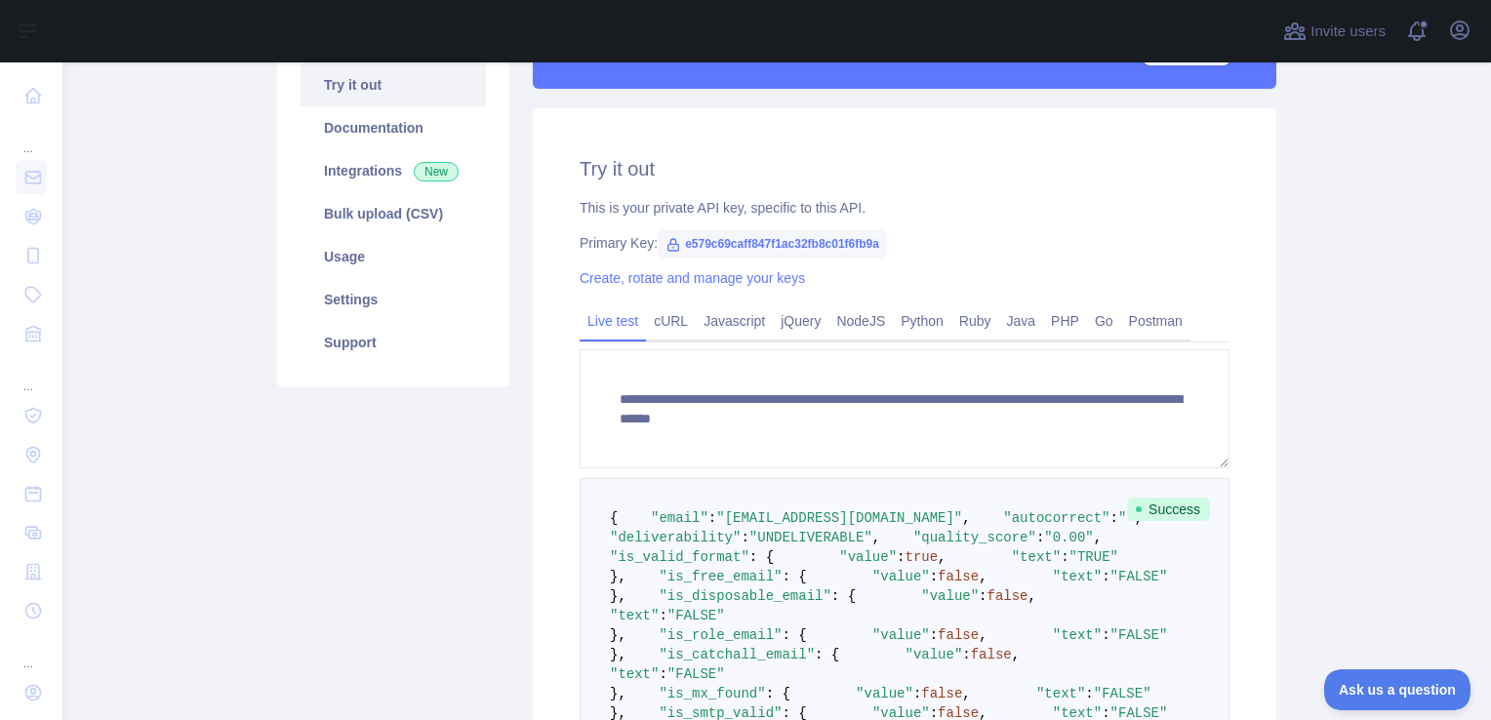
click at [503, 450] on div "Pricing Try it out Documentation Integrations New Bulk upload (CSV) Usage Setti…" at bounding box center [393, 434] width 256 height 875
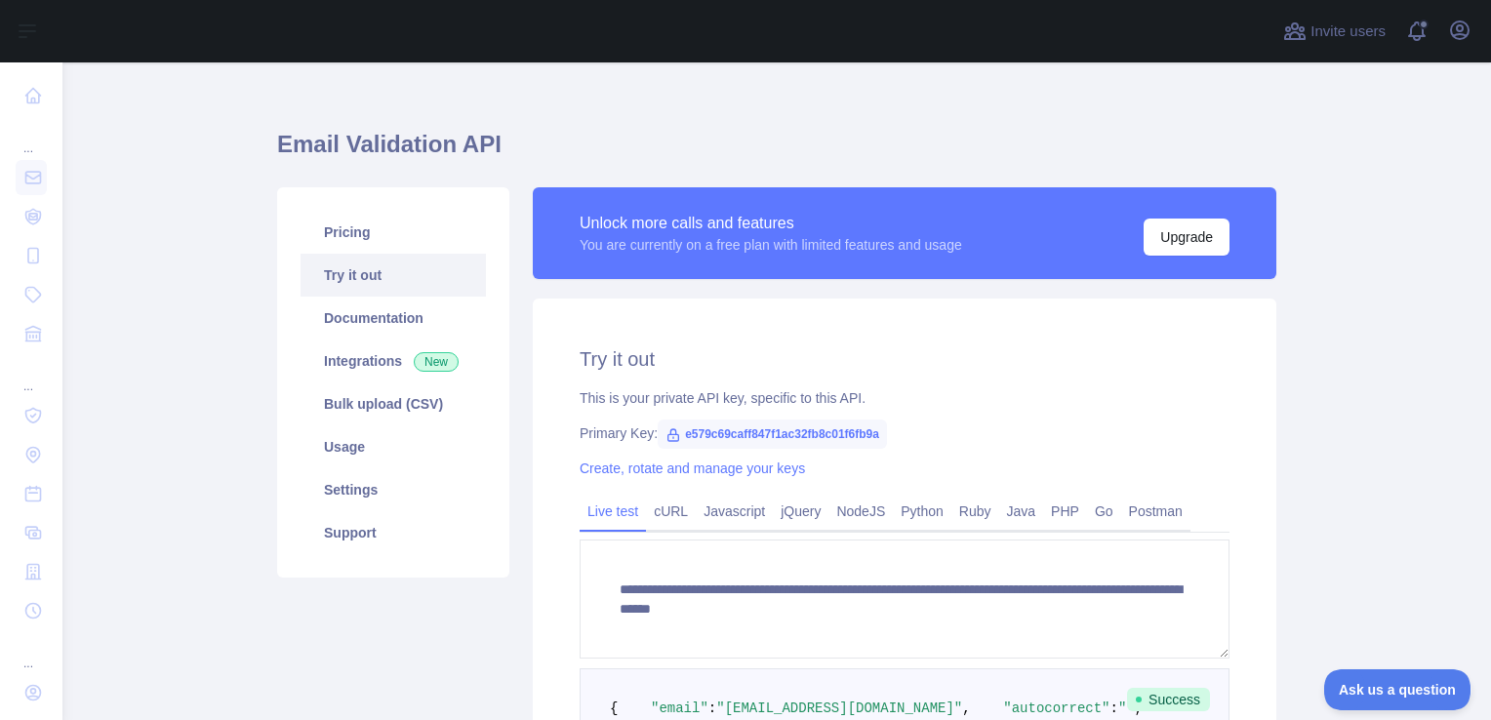
scroll to position [4, 0]
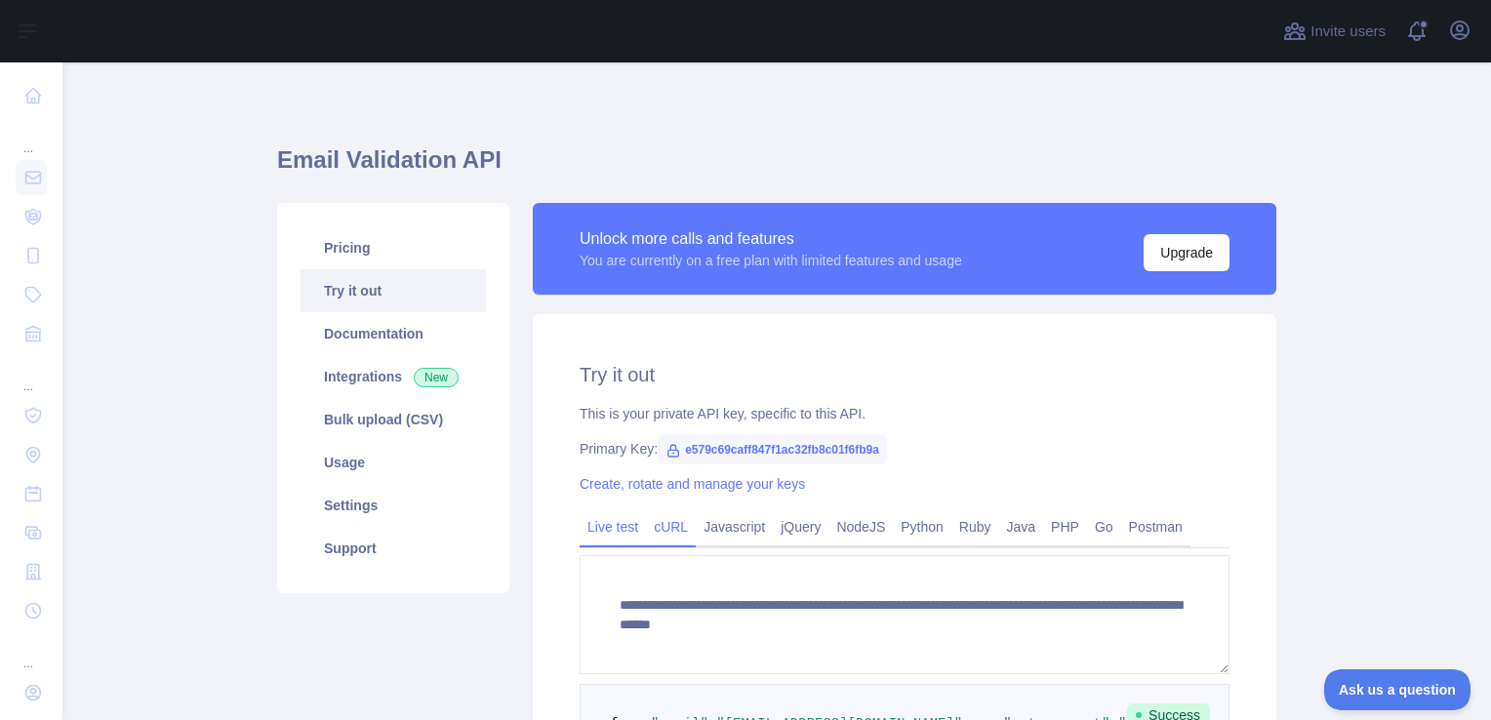
click at [669, 533] on link "cURL" at bounding box center [671, 526] width 50 height 31
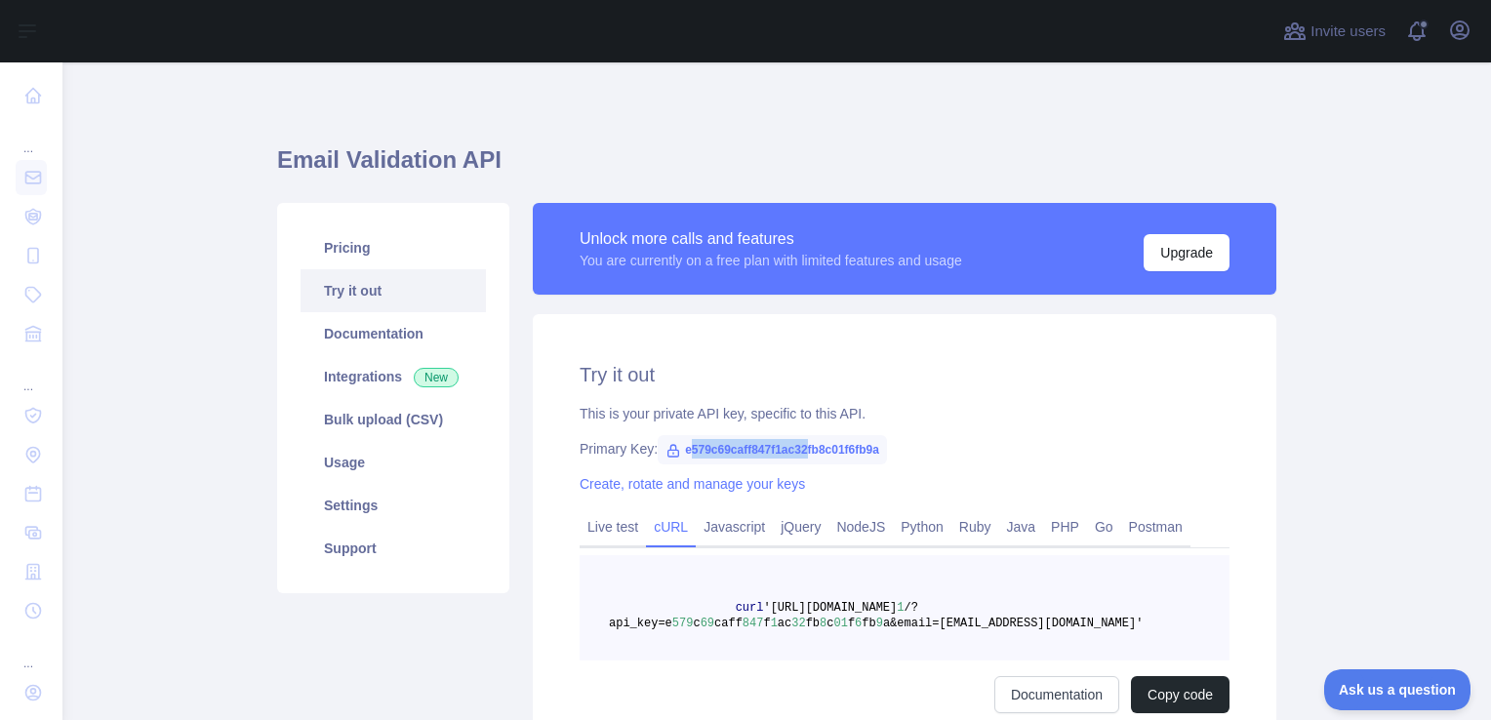
drag, startPoint x: 676, startPoint y: 453, endPoint x: 799, endPoint y: 454, distance: 122.9
click at [799, 454] on span "e579c69caff847f1ac32fb8c01f6fb9a" at bounding box center [772, 449] width 229 height 29
drag, startPoint x: 799, startPoint y: 454, endPoint x: 874, endPoint y: 453, distance: 75.1
click at [874, 453] on span "e579c69caff847f1ac32fb8c01f6fb9a" at bounding box center [772, 449] width 229 height 29
copy span "e579c69caff847f1ac32fb8c01f6fb9a"
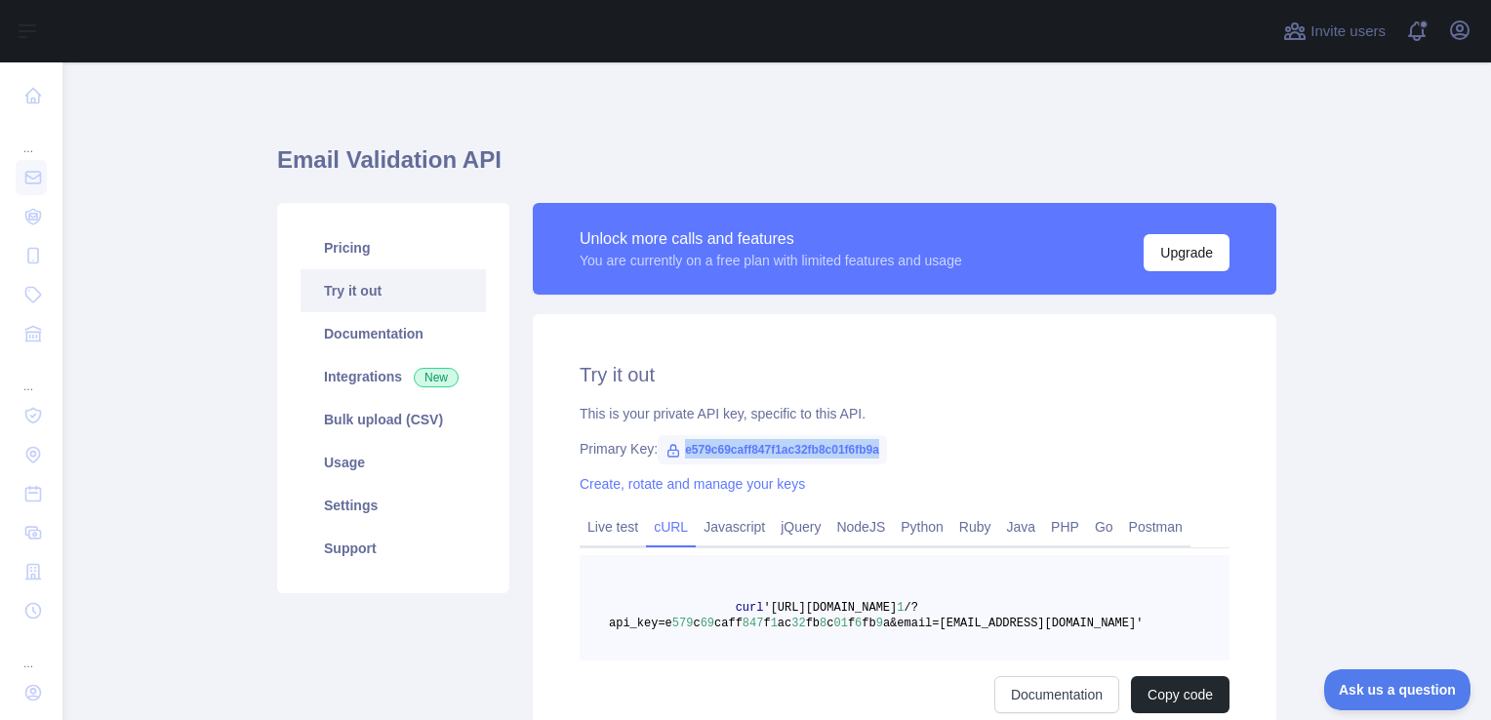
copy span "e579c69caff847f1ac32fb8c01f6fb9a"
click at [959, 622] on span "a&email=[EMAIL_ADDRESS][DOMAIN_NAME]'" at bounding box center [1012, 624] width 259 height 14
click at [612, 525] on link "Live test" at bounding box center [612, 526] width 66 height 31
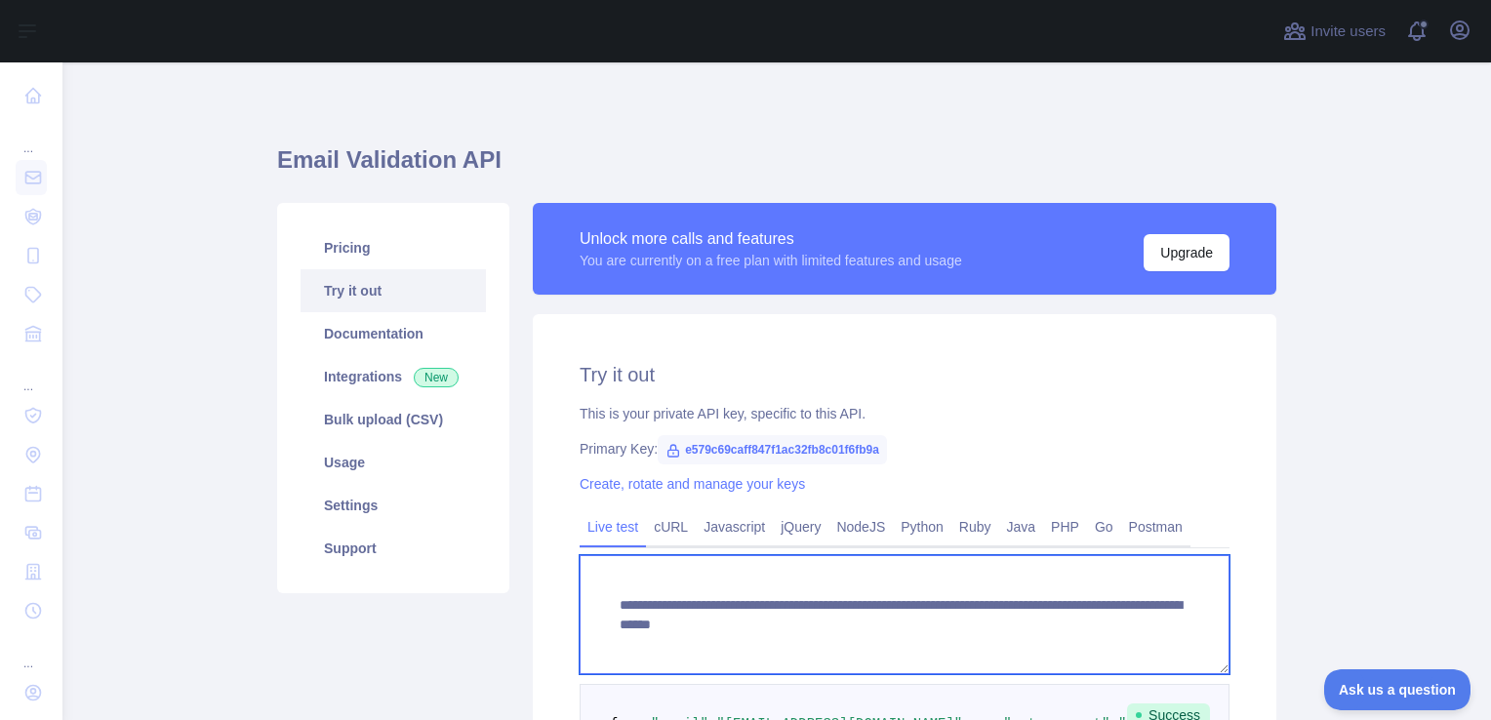
click at [1068, 626] on textarea "**********" at bounding box center [904, 614] width 650 height 119
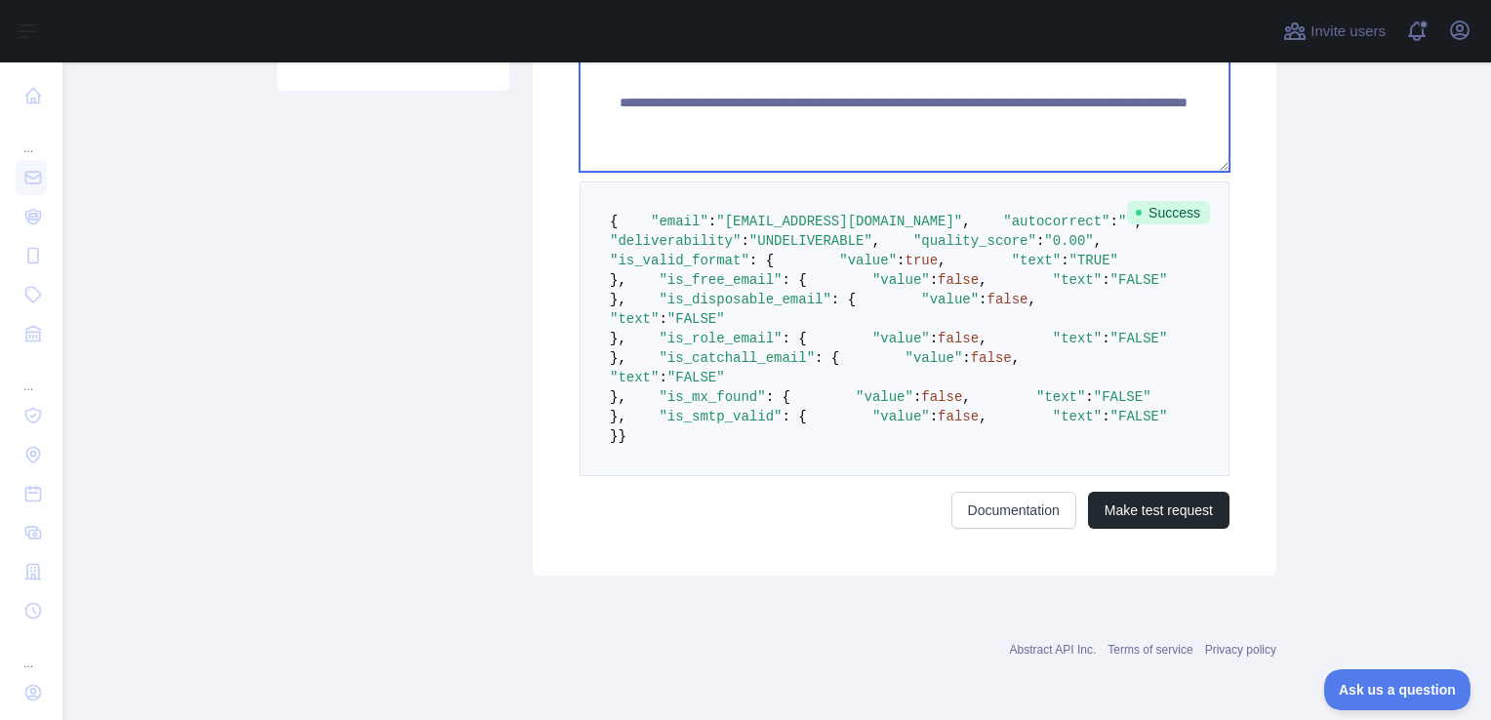
scroll to position [933, 0]
type textarea "**********"
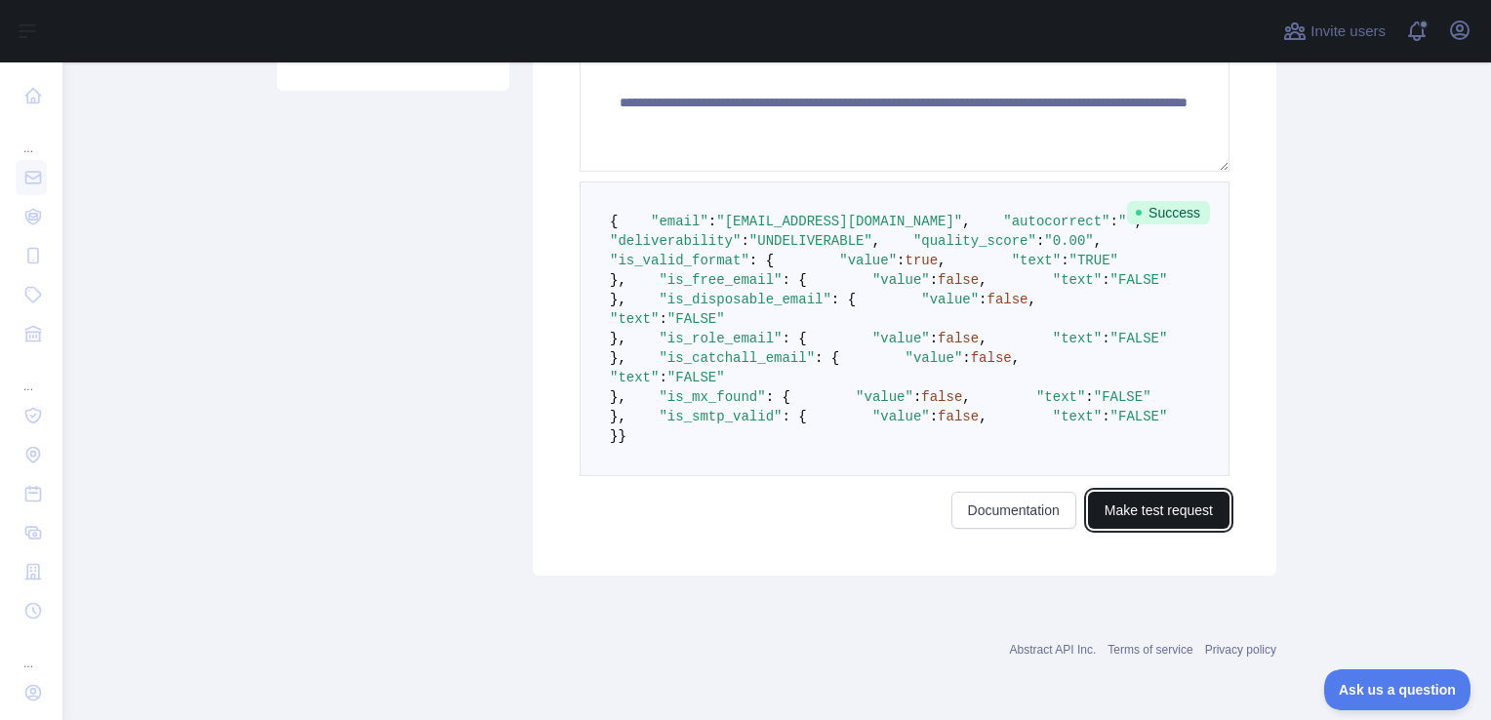
click at [1161, 512] on button "Make test request" at bounding box center [1158, 510] width 141 height 37
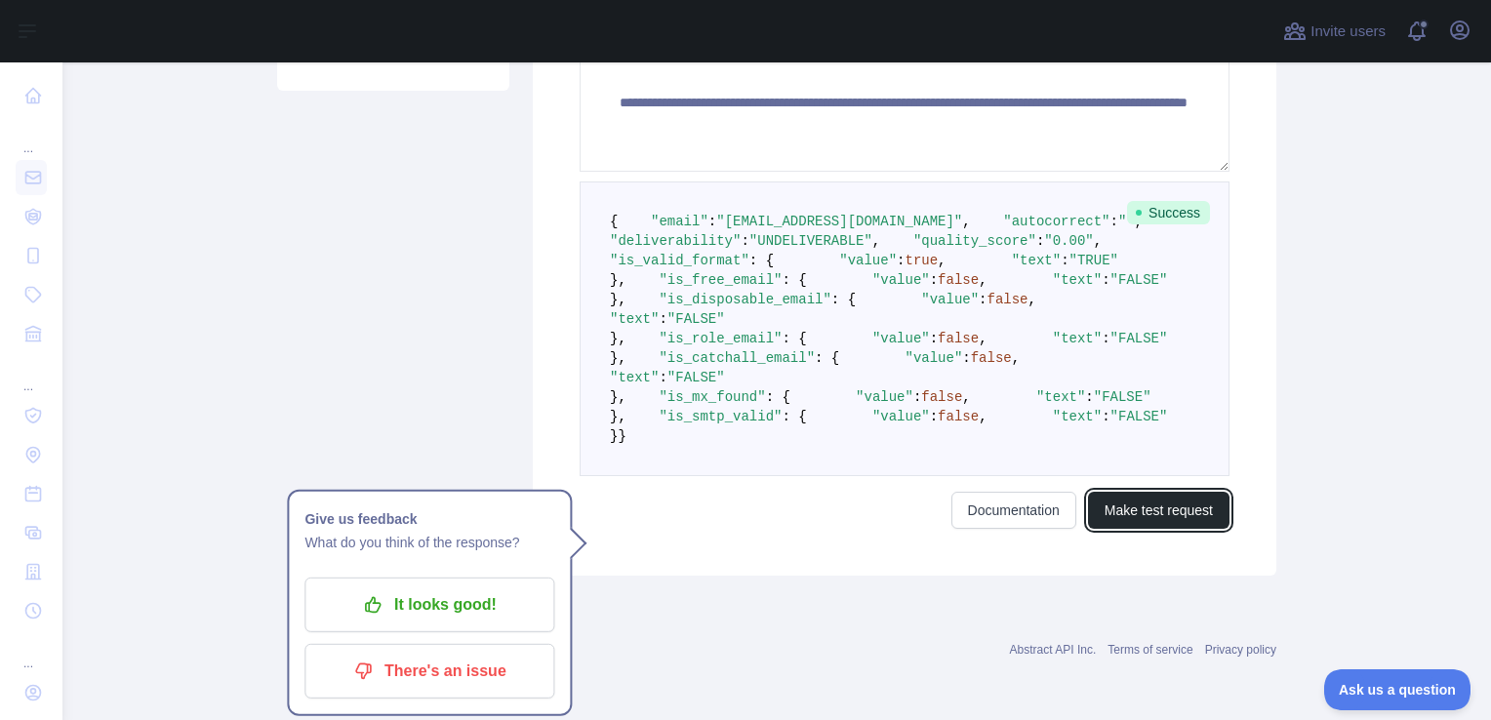
scroll to position [0, 0]
